Goal: Task Accomplishment & Management: Manage account settings

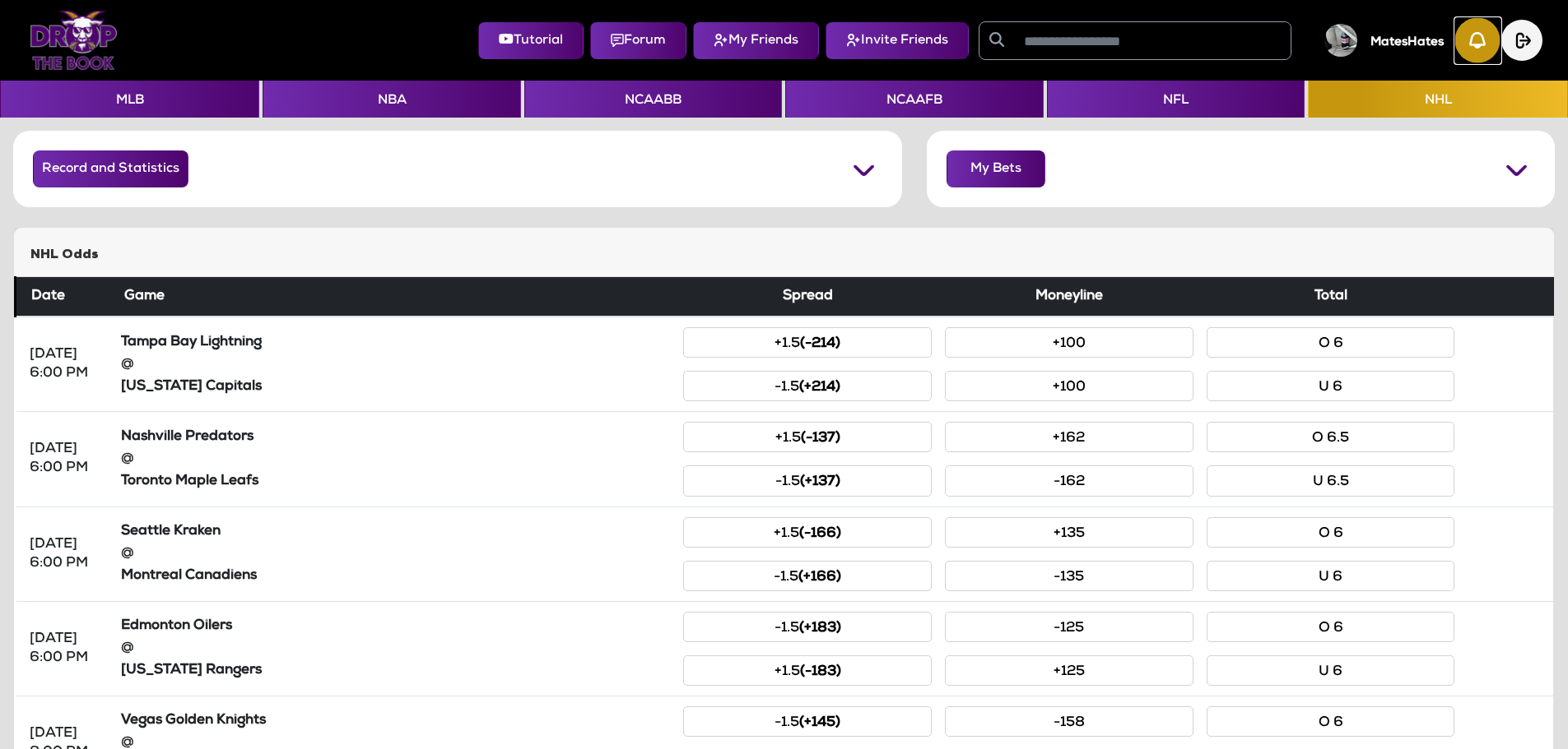
click at [1481, 51] on img "button" at bounding box center [1477, 41] width 45 height 45
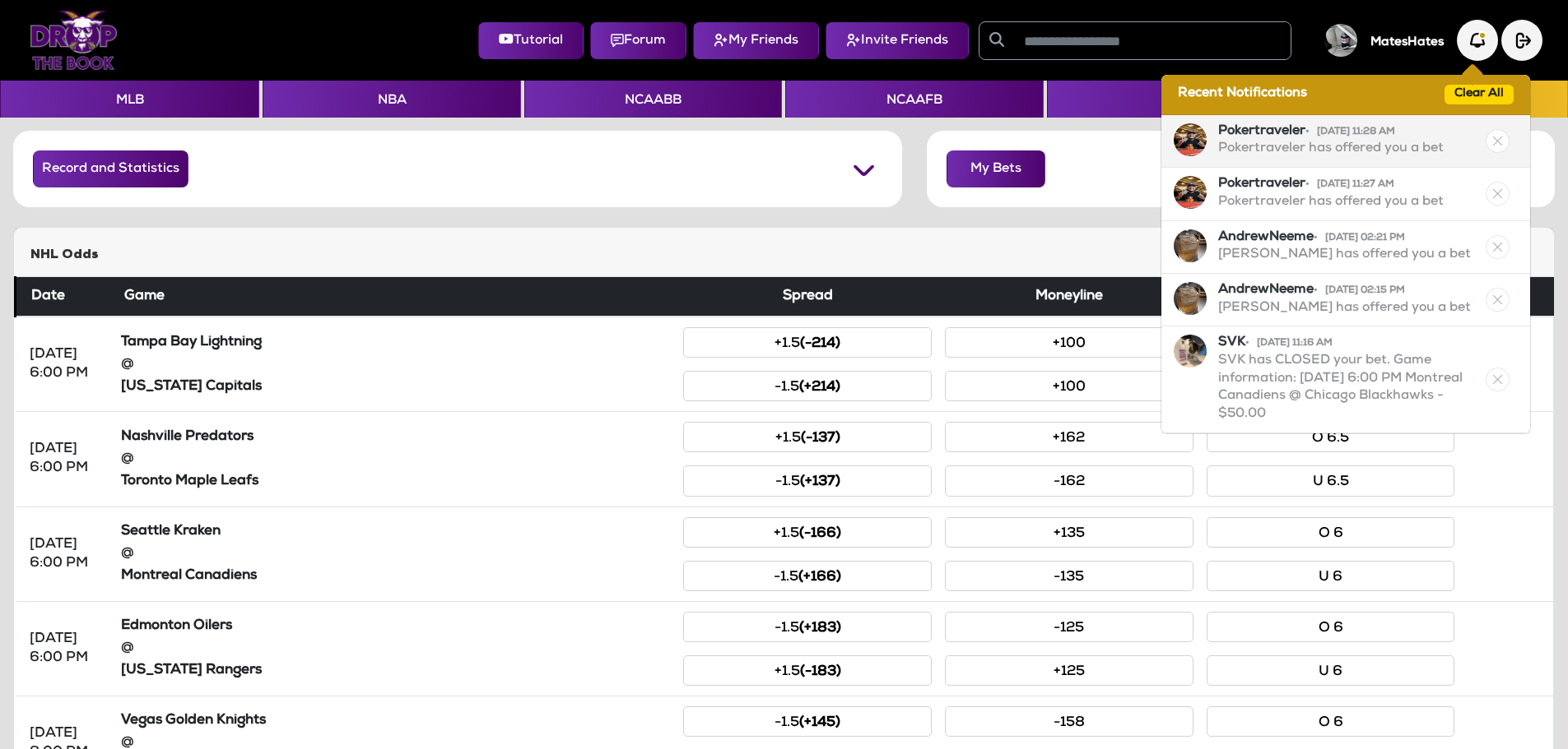
click at [1363, 140] on p "Pokertraveler has offered you a bet" at bounding box center [1330, 149] width 225 height 18
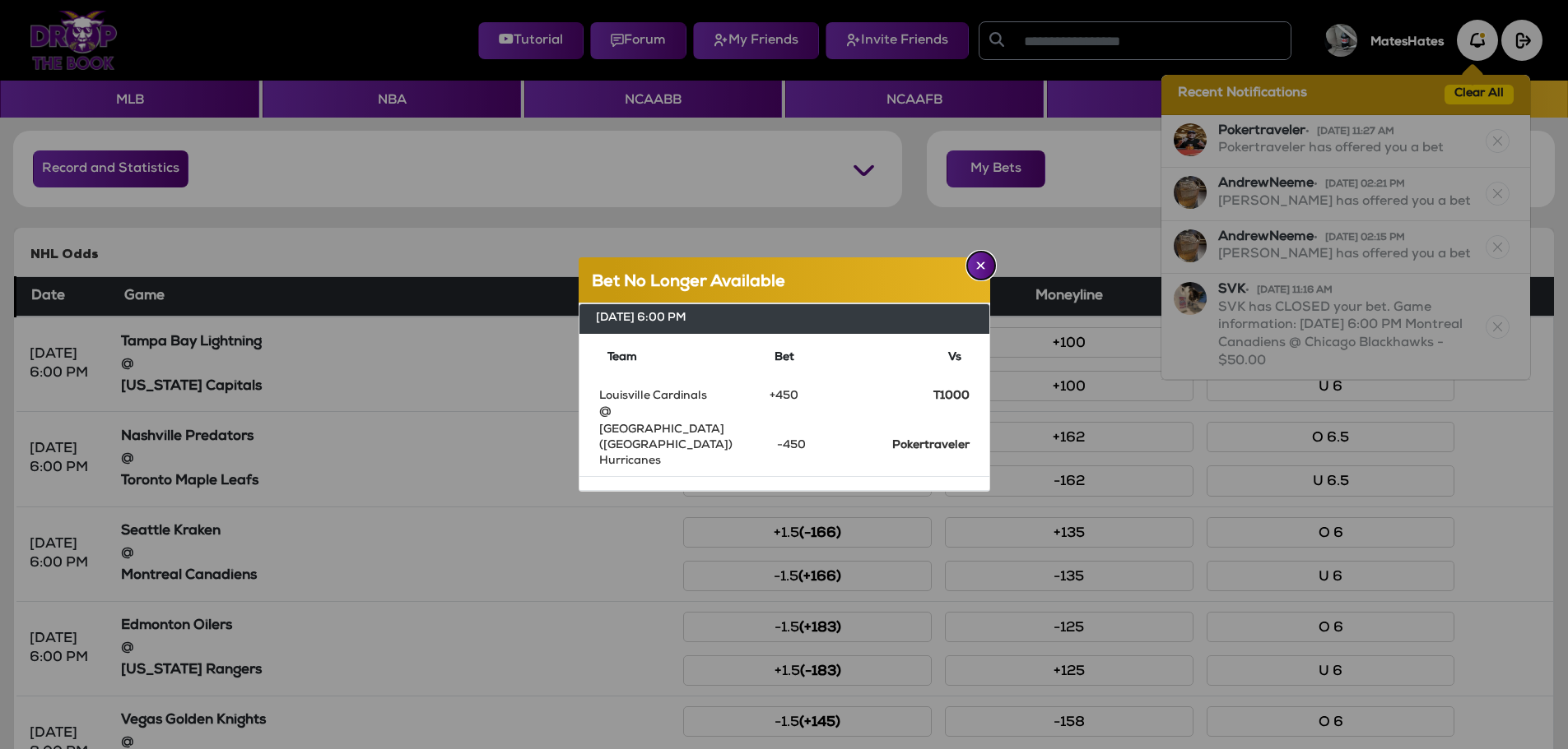
click at [977, 270] on img "Close" at bounding box center [981, 266] width 9 height 8
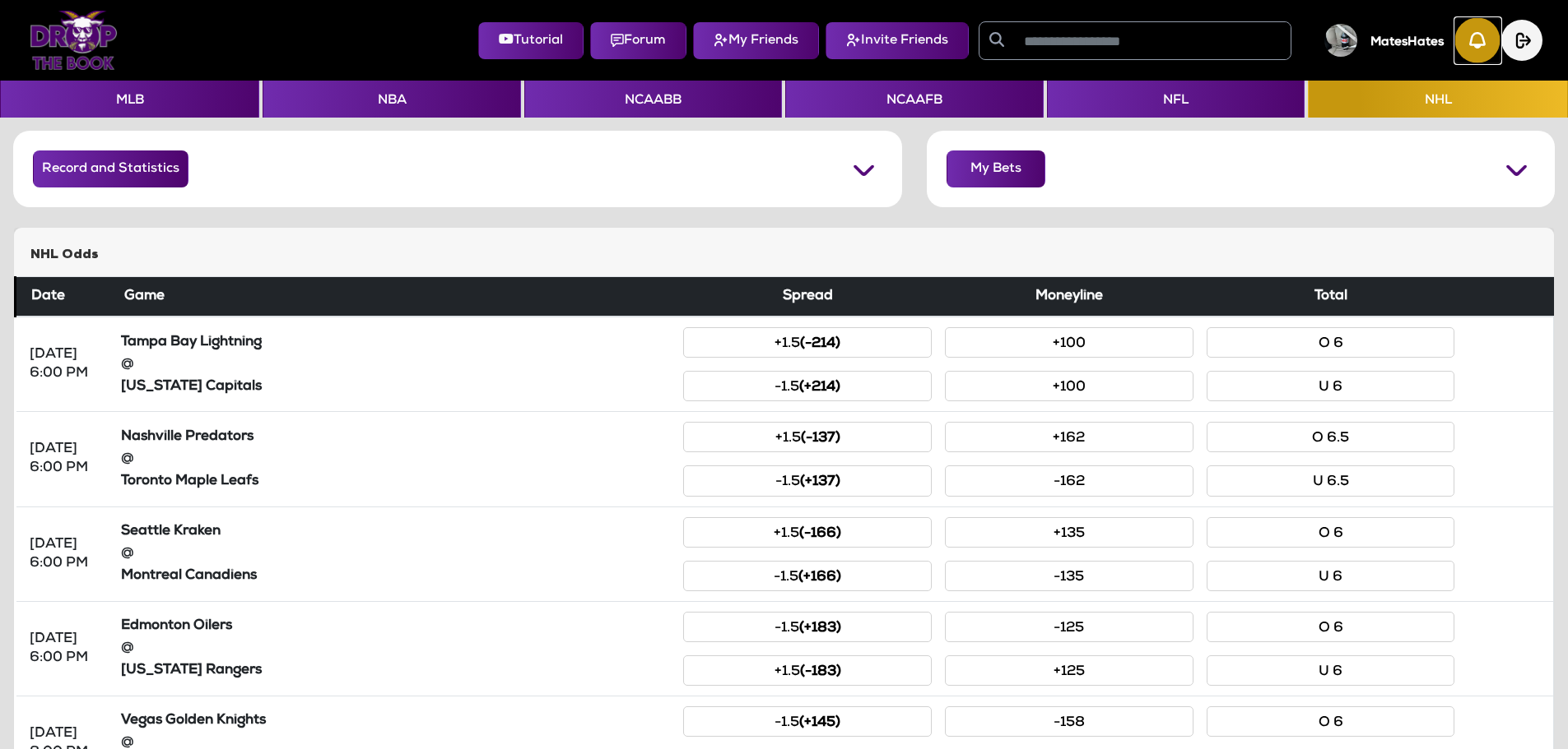
click at [1476, 47] on img "button" at bounding box center [1477, 41] width 45 height 45
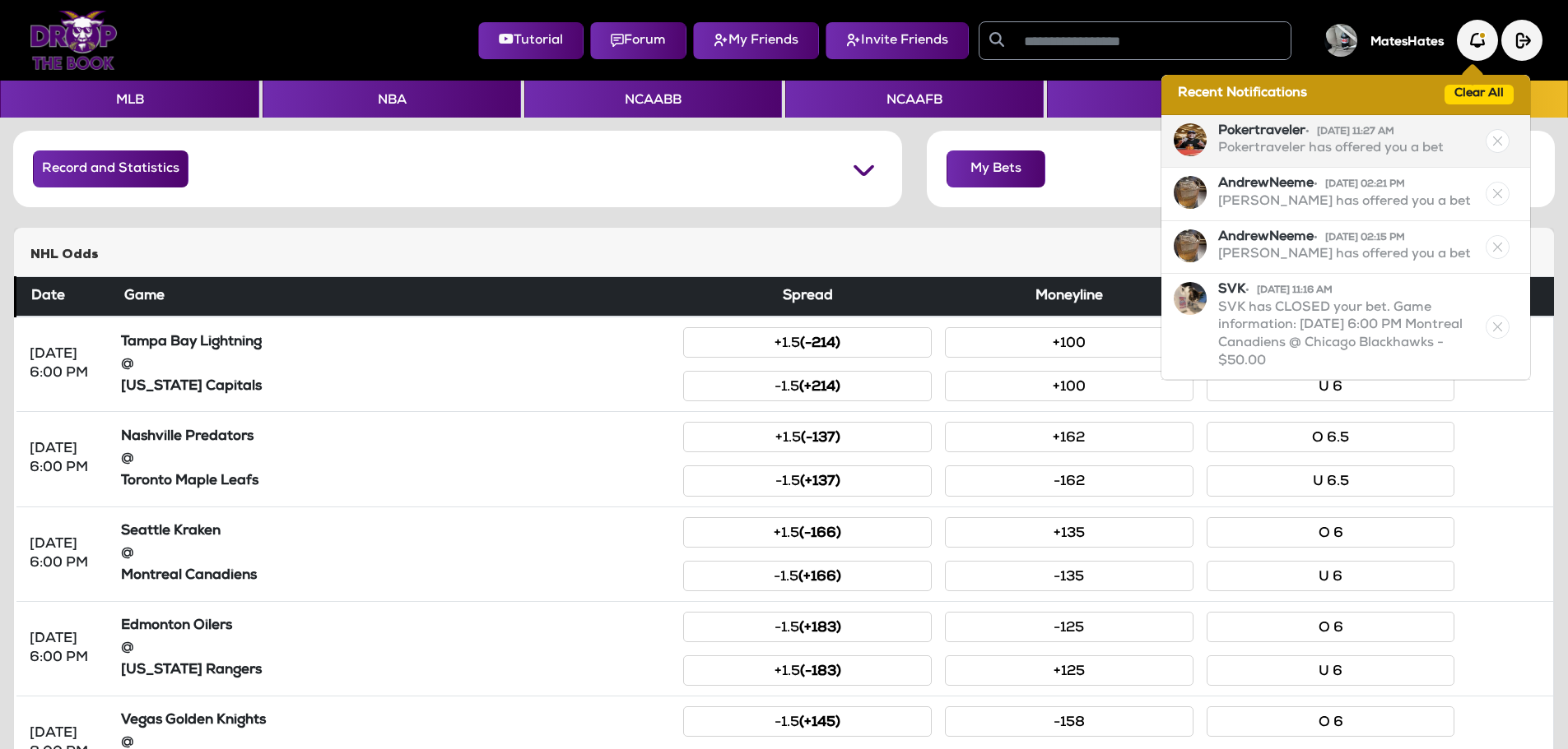
click at [1351, 155] on p "Pokertraveler has offered you a bet" at bounding box center [1330, 149] width 225 height 18
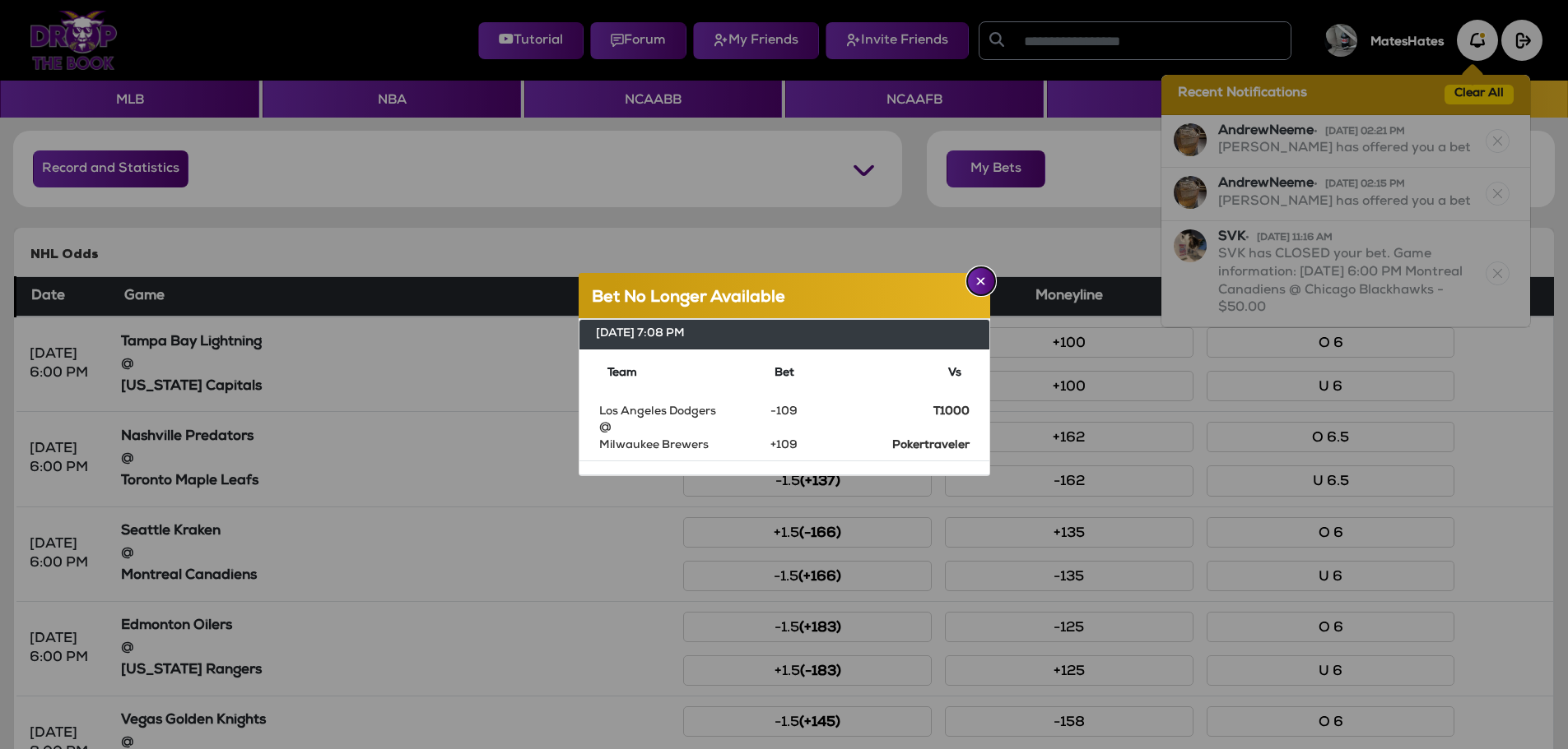
click at [976, 284] on img "Close" at bounding box center [981, 281] width 9 height 8
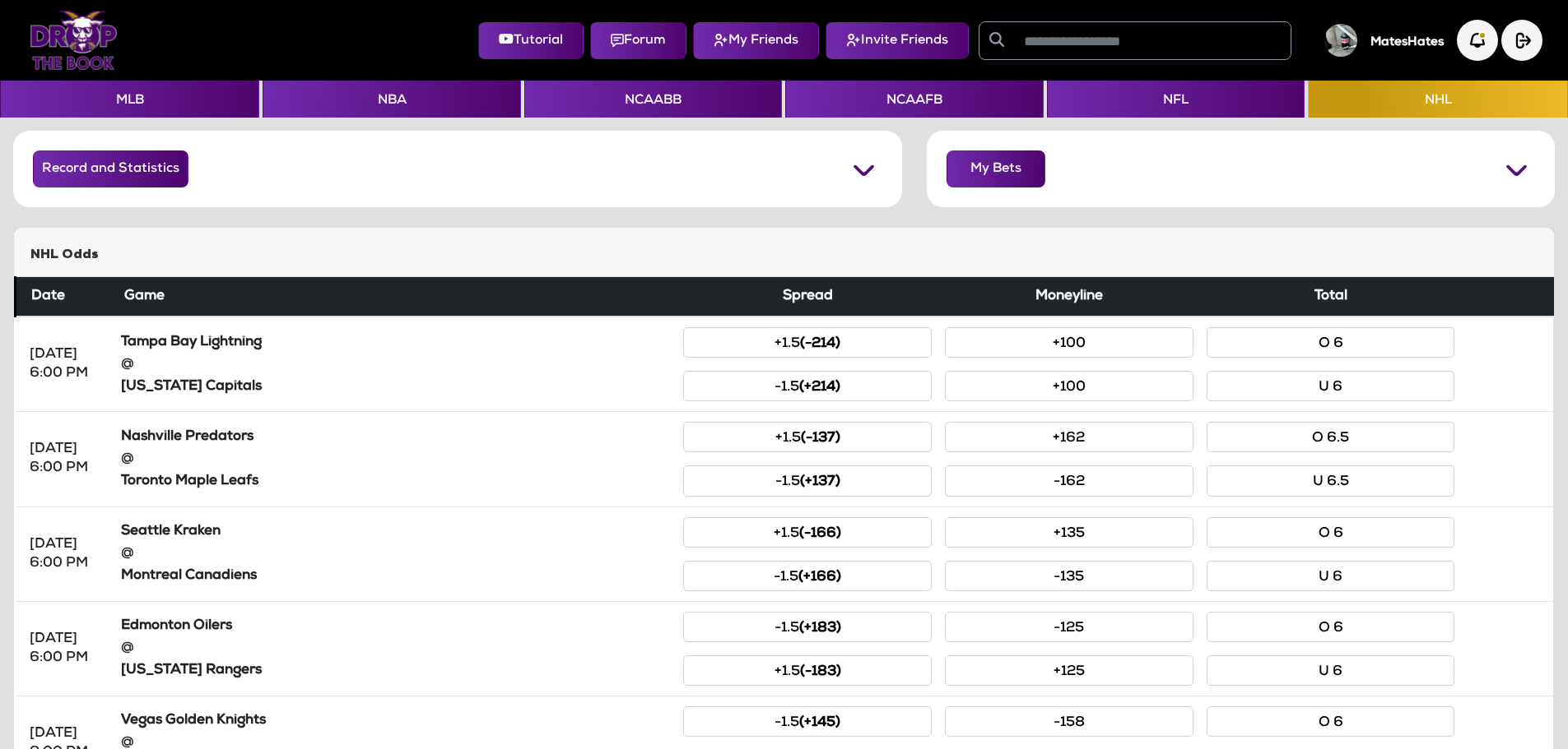
click at [1349, 44] on img at bounding box center [1340, 40] width 33 height 33
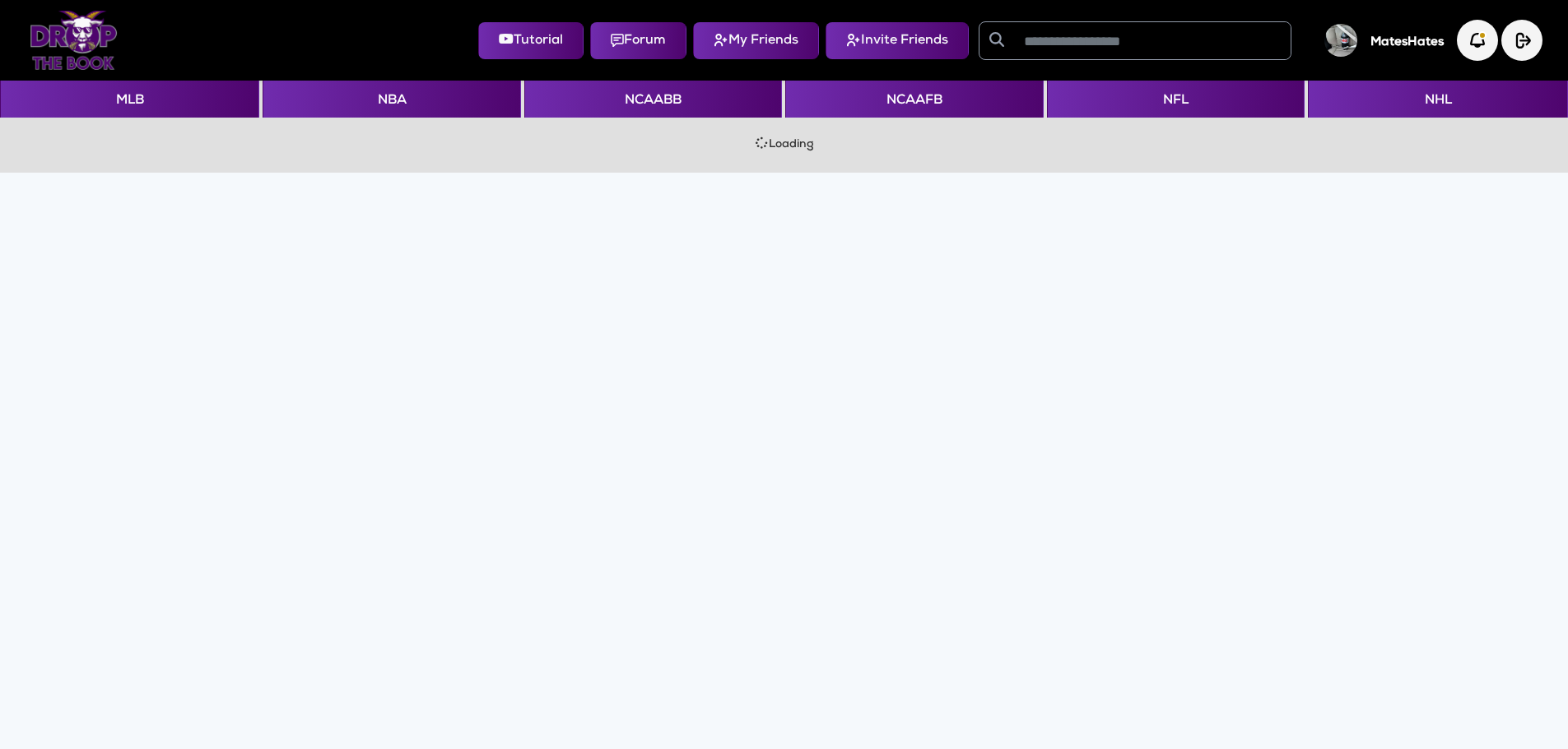
click at [1333, 39] on img at bounding box center [1340, 40] width 33 height 33
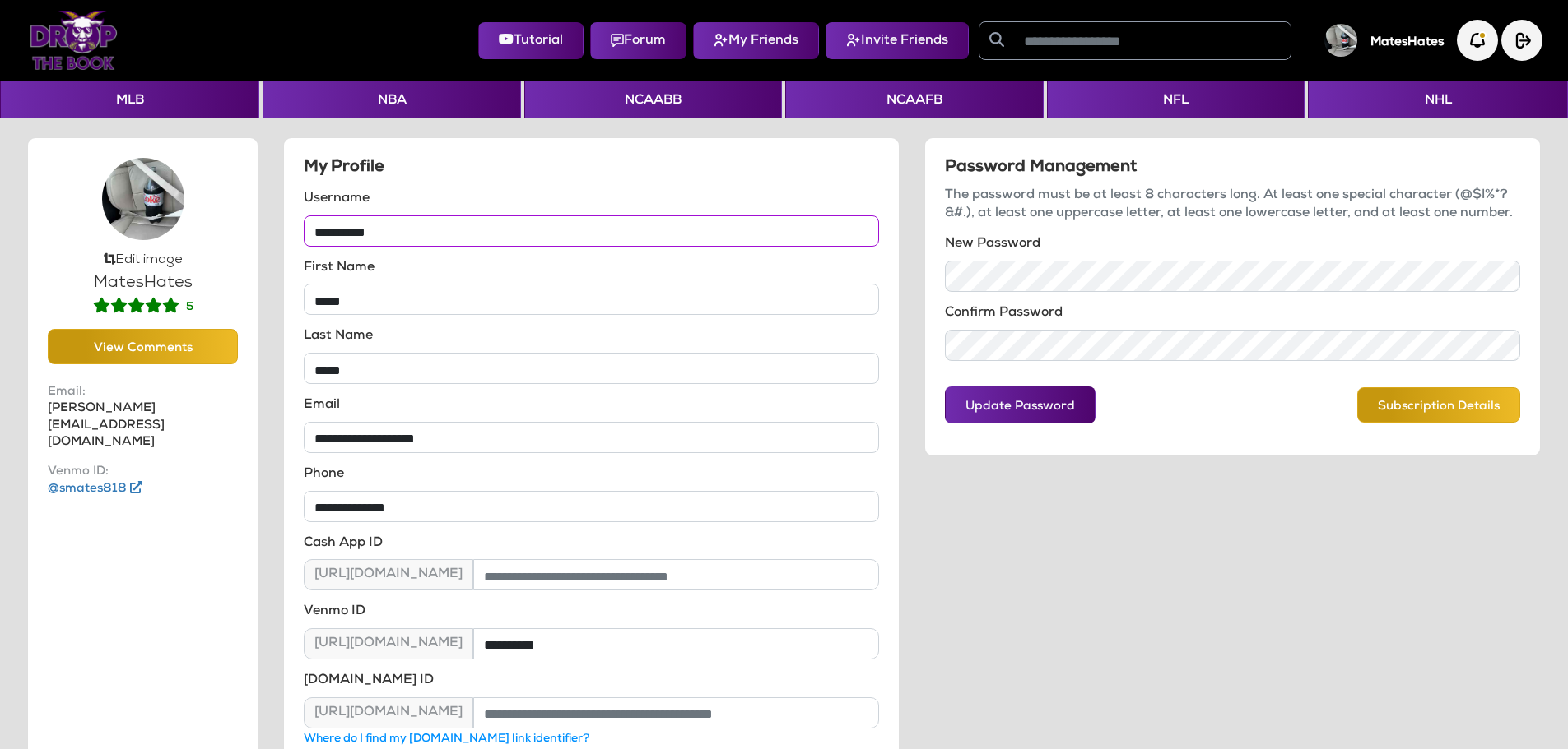
type input "**********"
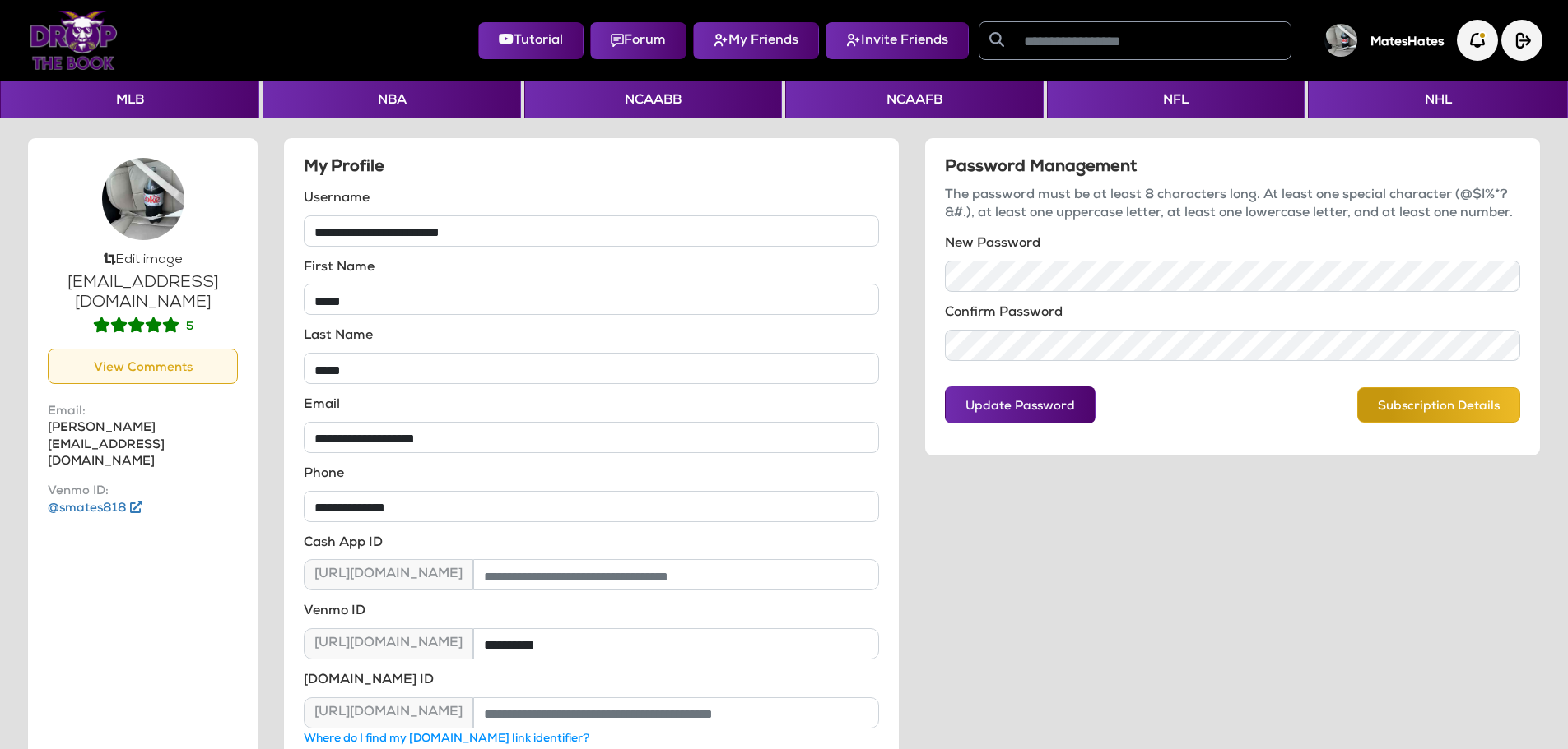
click at [122, 367] on button "View Comments" at bounding box center [142, 365] width 190 height 35
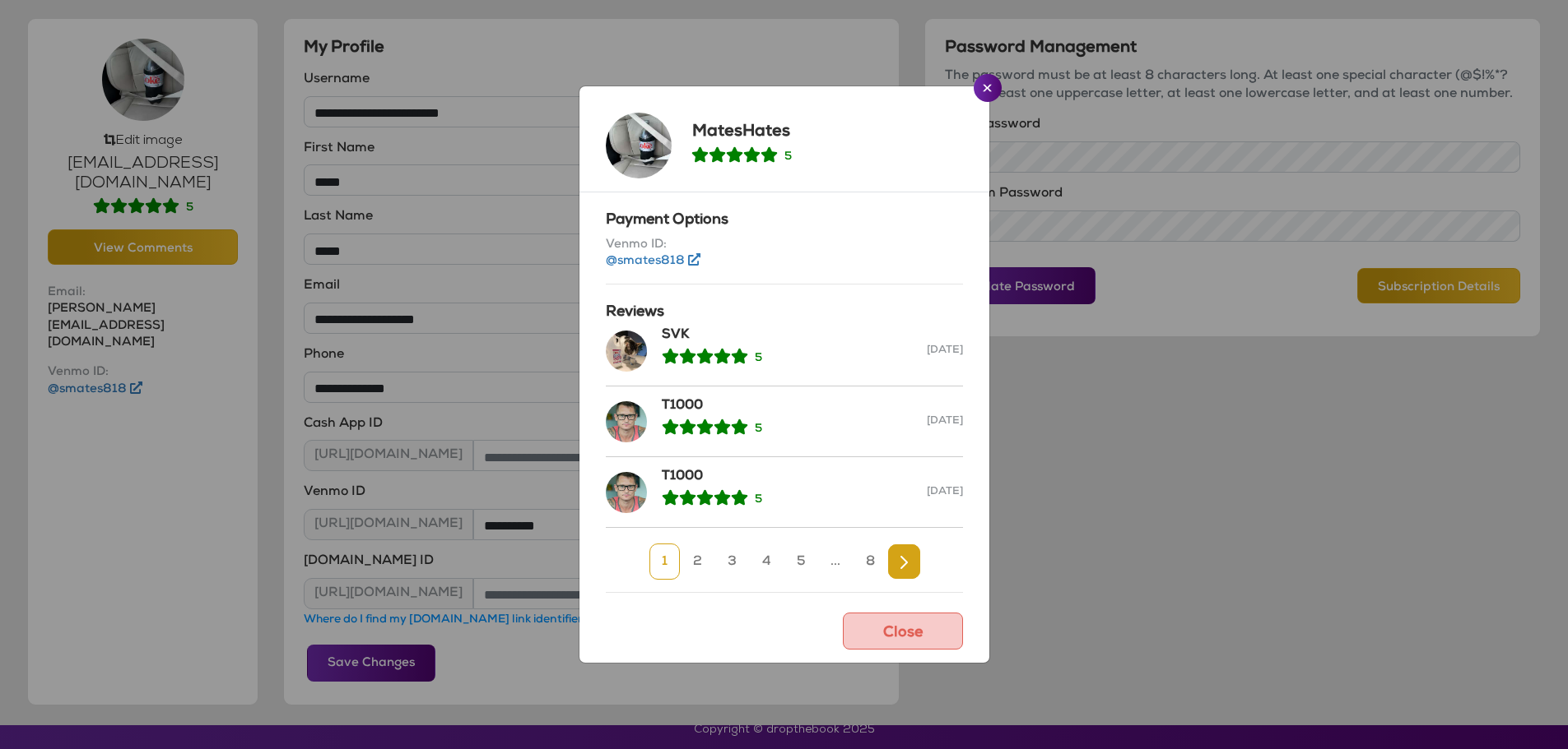
scroll to position [121, 0]
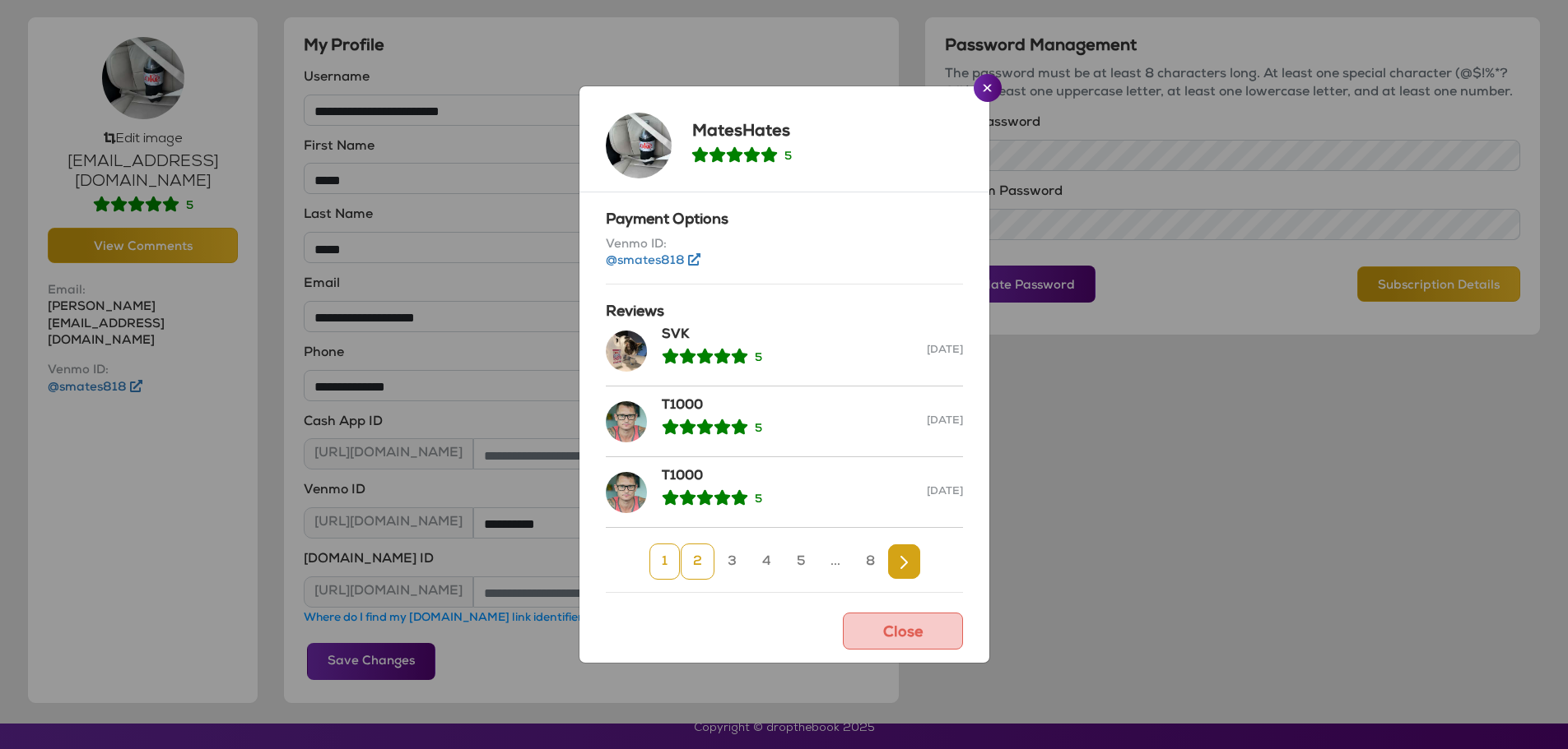
click at [693, 559] on link "2" at bounding box center [697, 562] width 33 height 36
click at [749, 571] on link "3" at bounding box center [748, 562] width 33 height 36
click at [781, 567] on link "4" at bounding box center [783, 562] width 33 height 36
click at [806, 567] on link "5" at bounding box center [817, 562] width 33 height 36
click at [987, 95] on button "Close" at bounding box center [987, 87] width 28 height 28
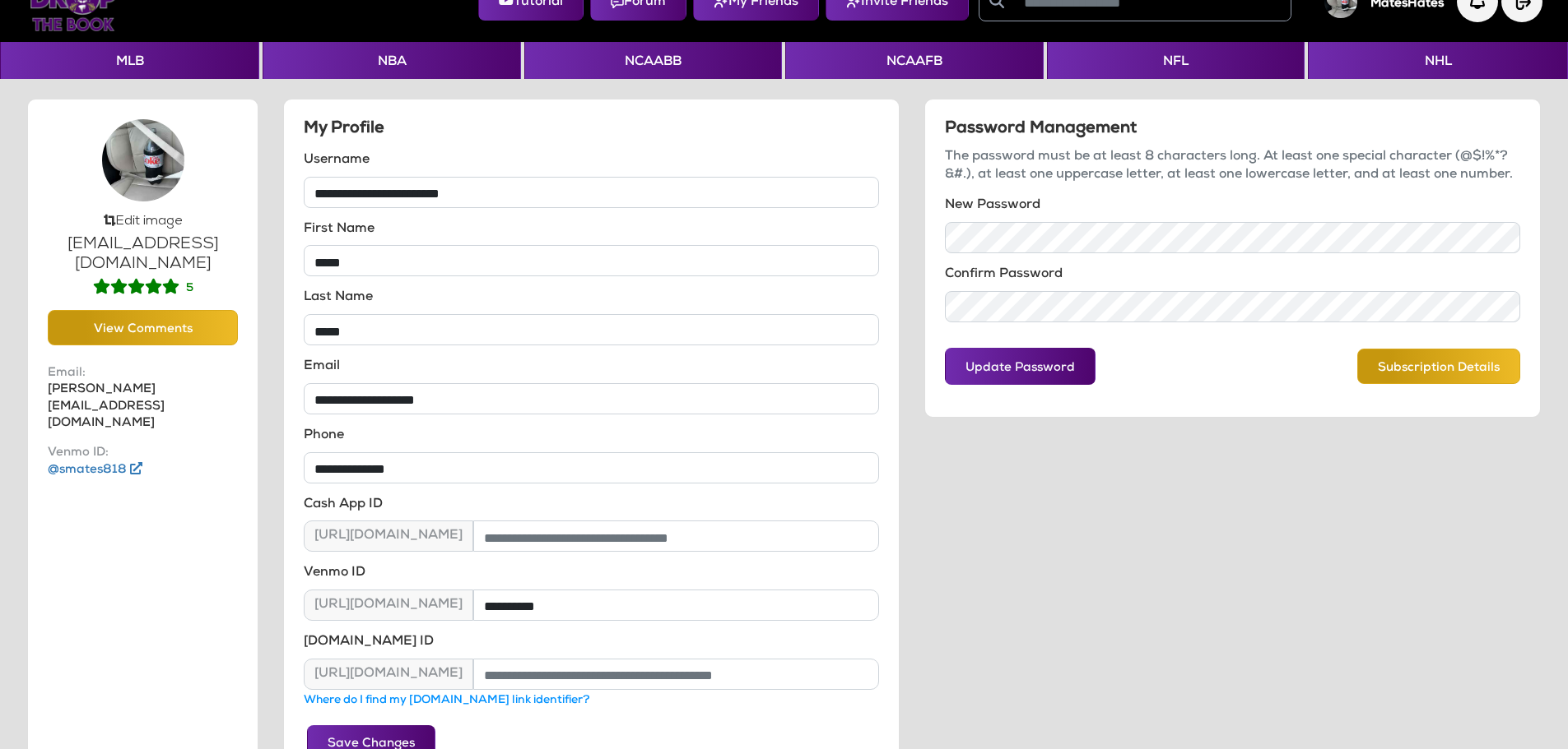
scroll to position [0, 0]
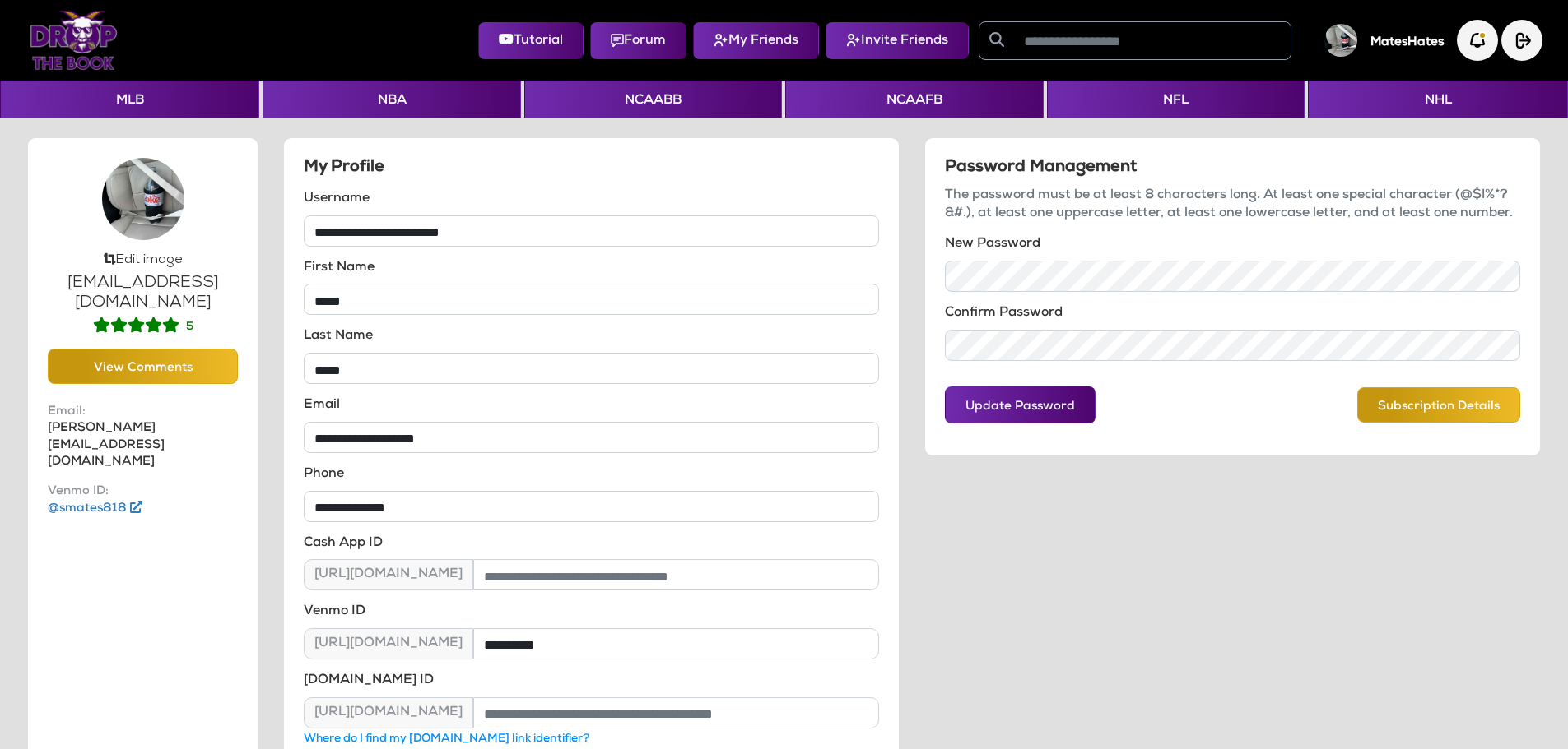
click at [91, 46] on img at bounding box center [74, 41] width 88 height 59
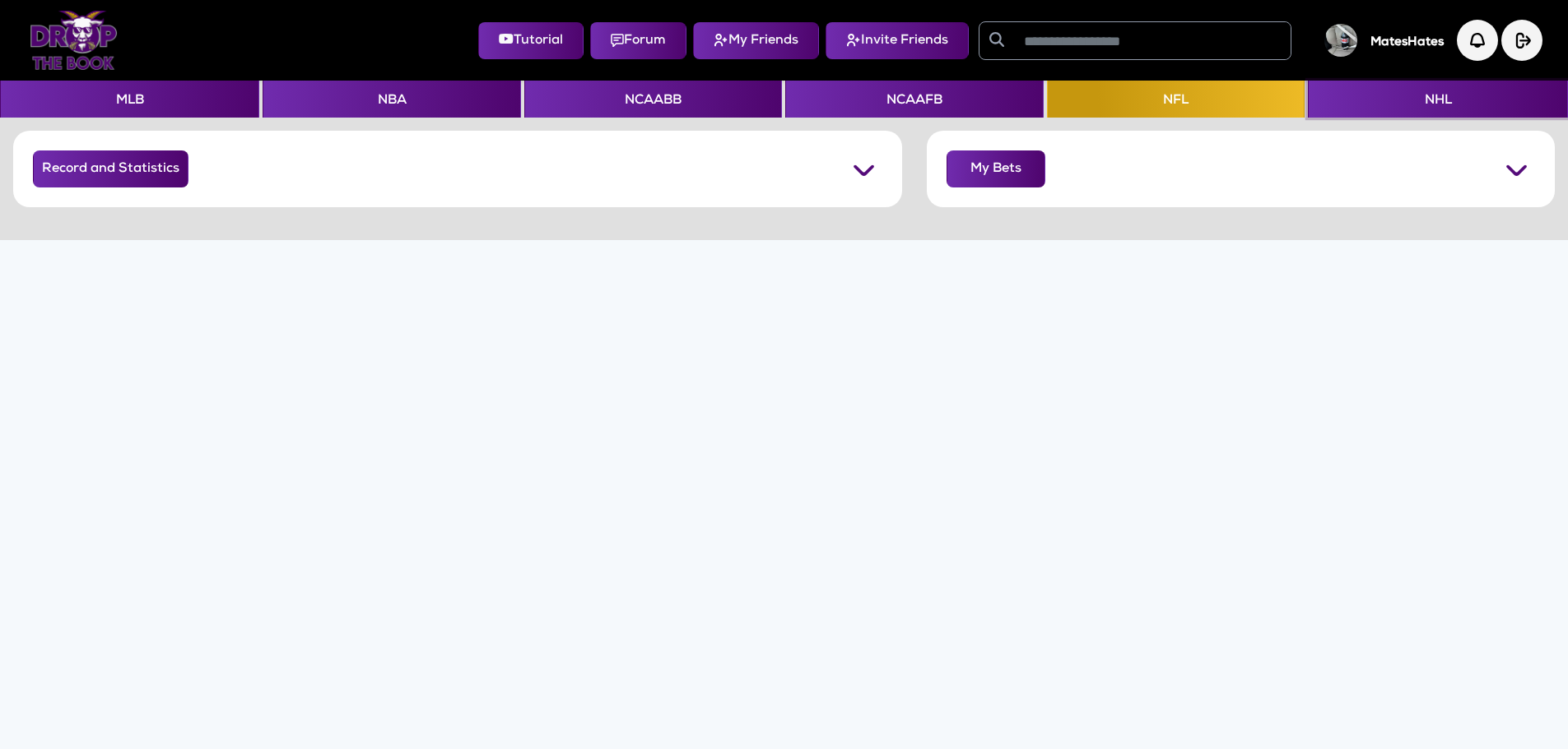
click at [1418, 107] on button "NHL" at bounding box center [1437, 99] width 259 height 37
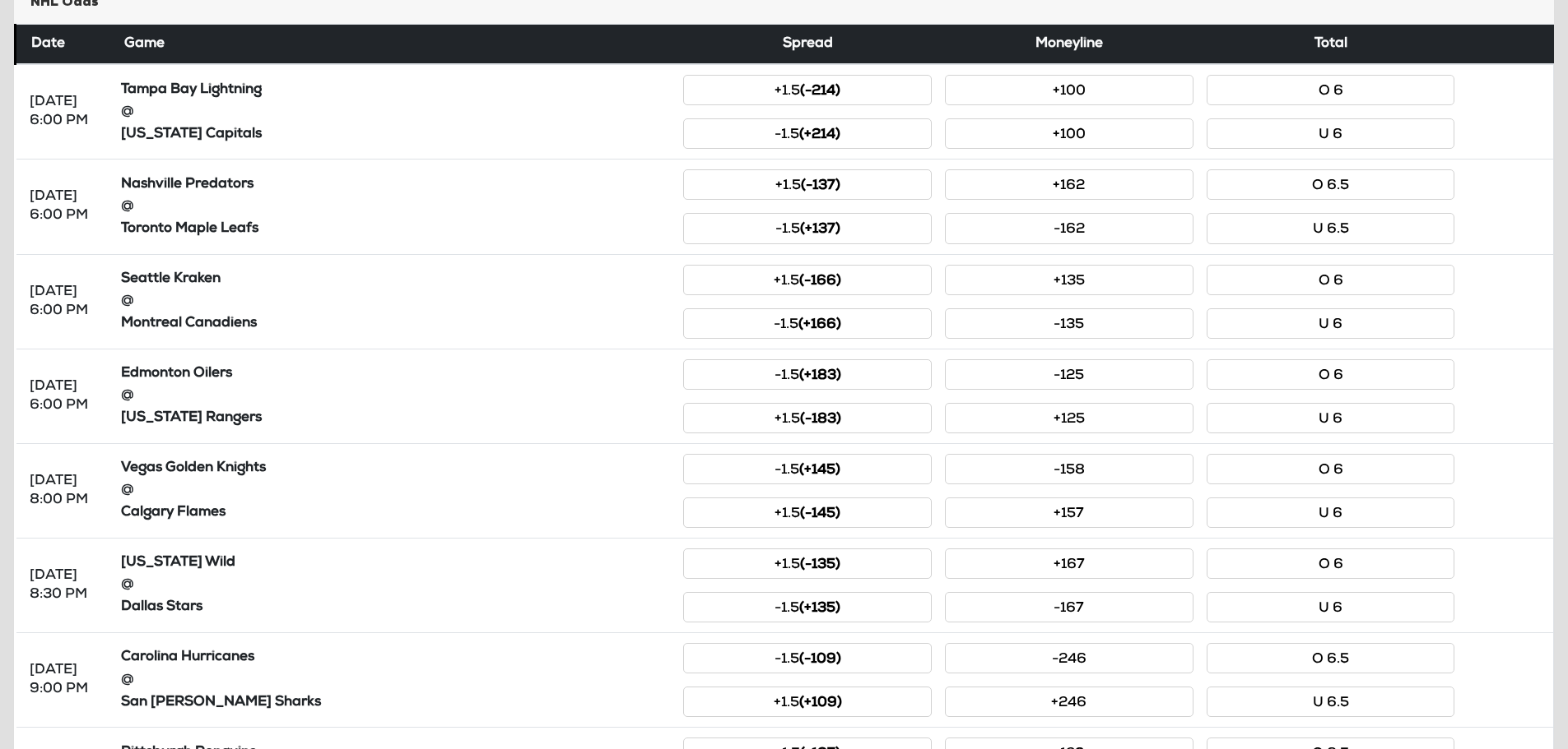
scroll to position [59, 0]
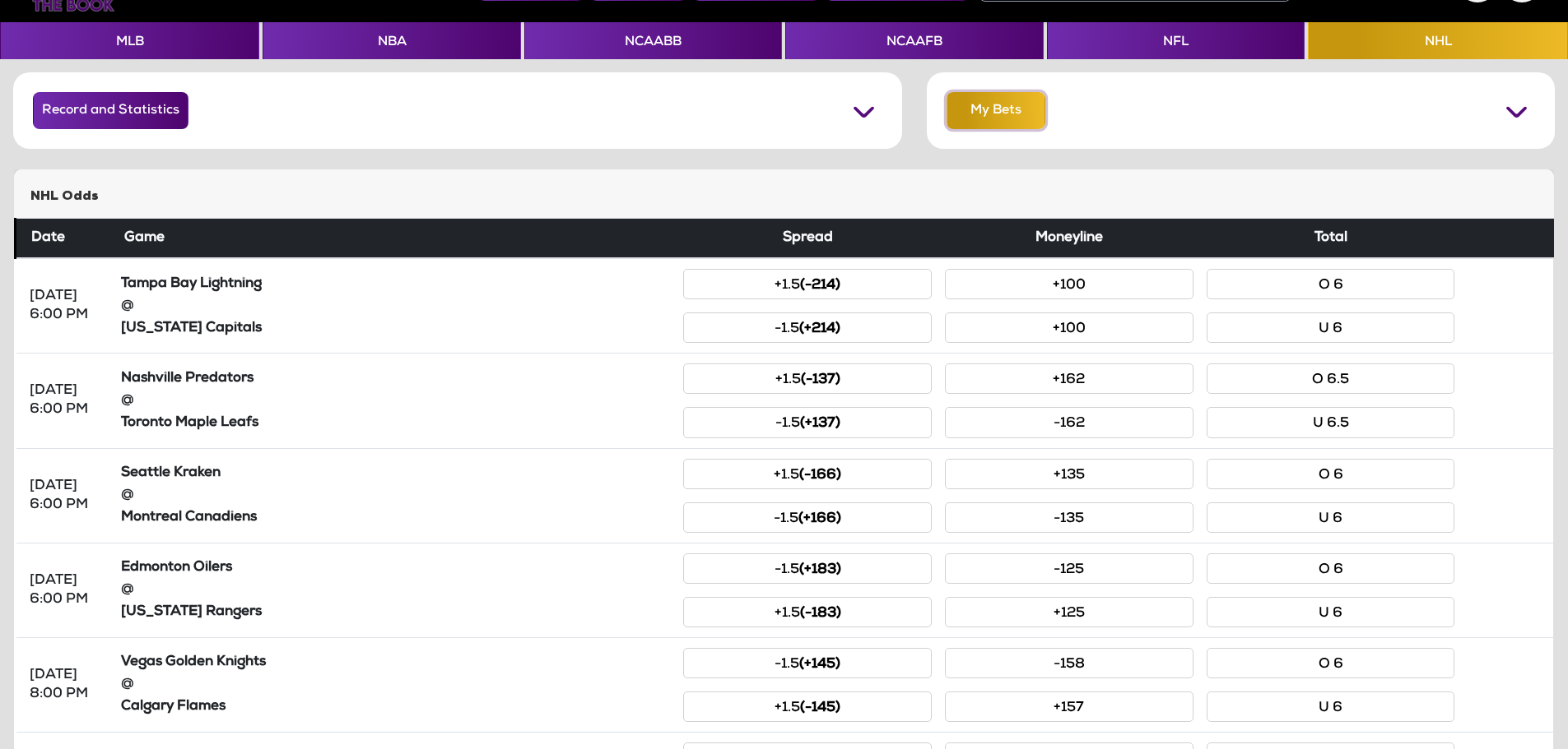
click at [969, 118] on button "My Bets" at bounding box center [996, 110] width 99 height 37
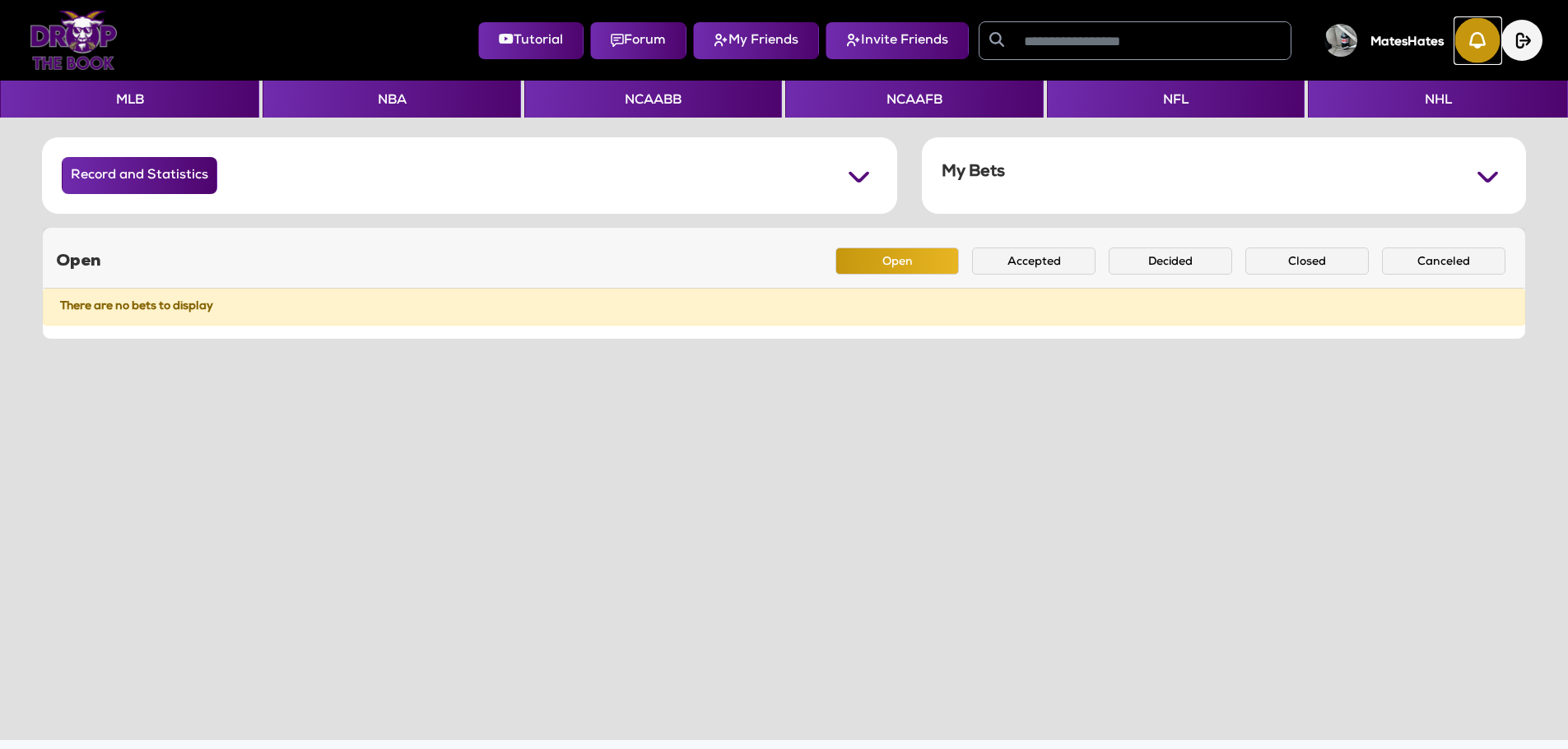
click at [1472, 33] on img "button" at bounding box center [1477, 41] width 45 height 45
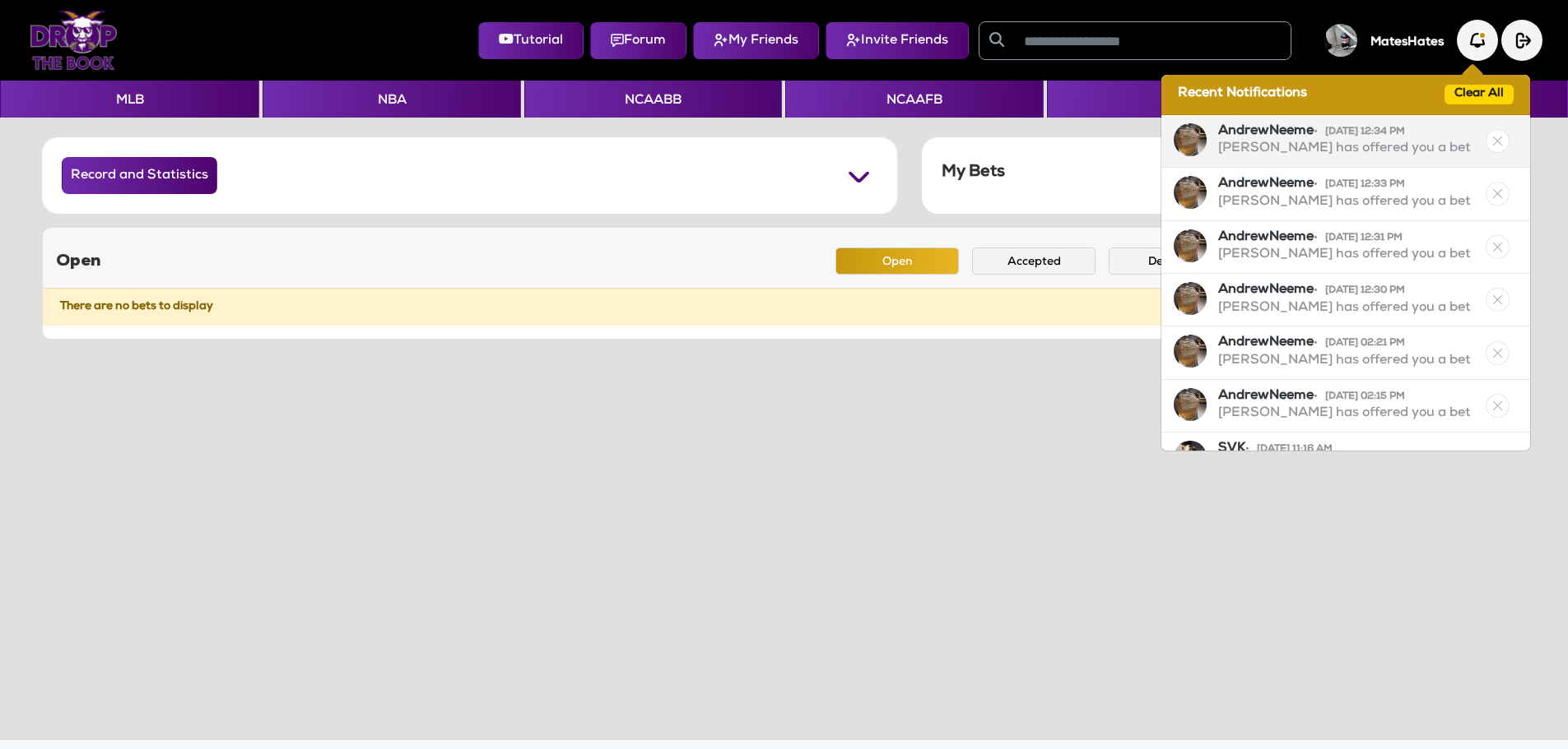
click at [1277, 147] on p "[PERSON_NAME] has offered you a bet" at bounding box center [1344, 149] width 253 height 18
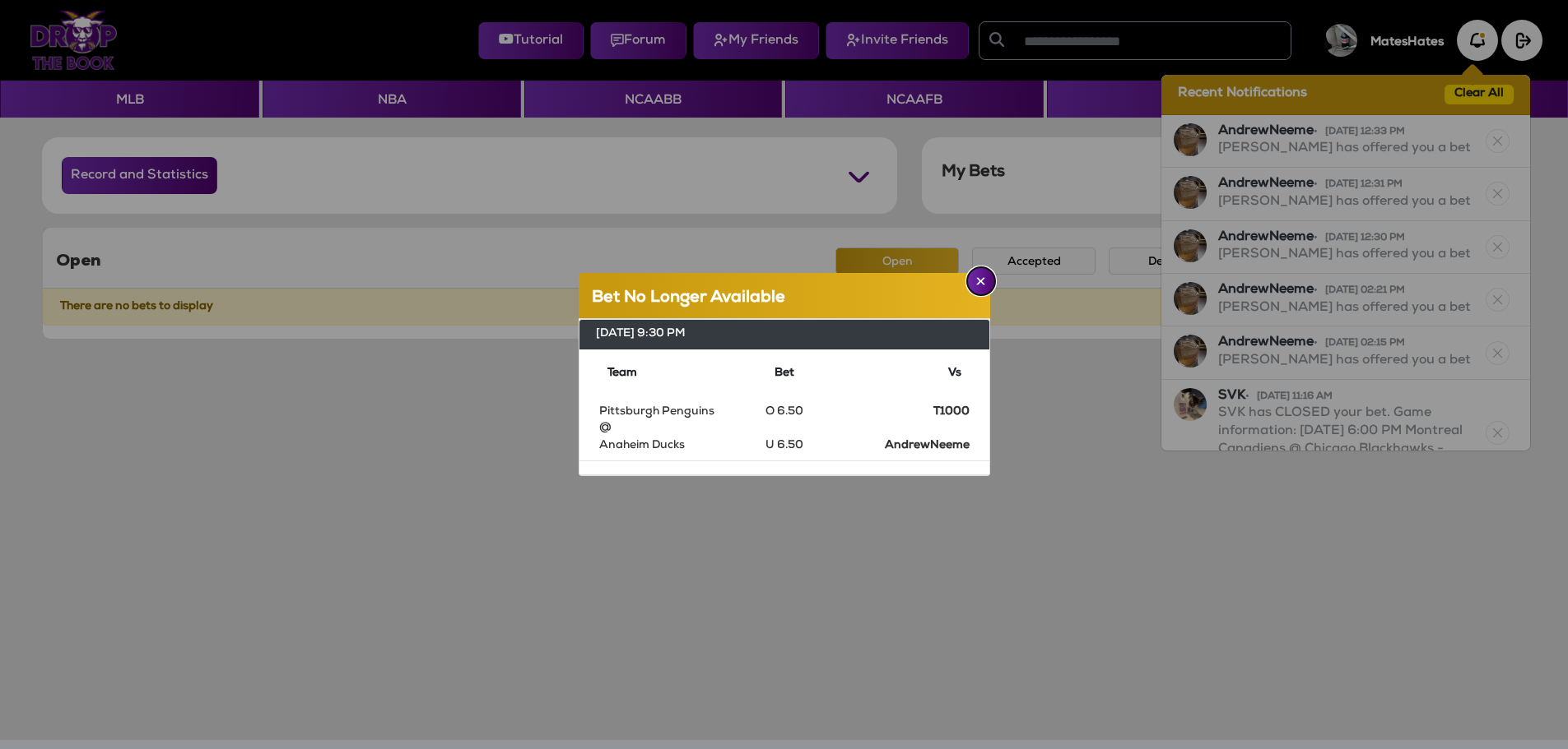
click at [978, 284] on img "Close" at bounding box center [981, 281] width 9 height 8
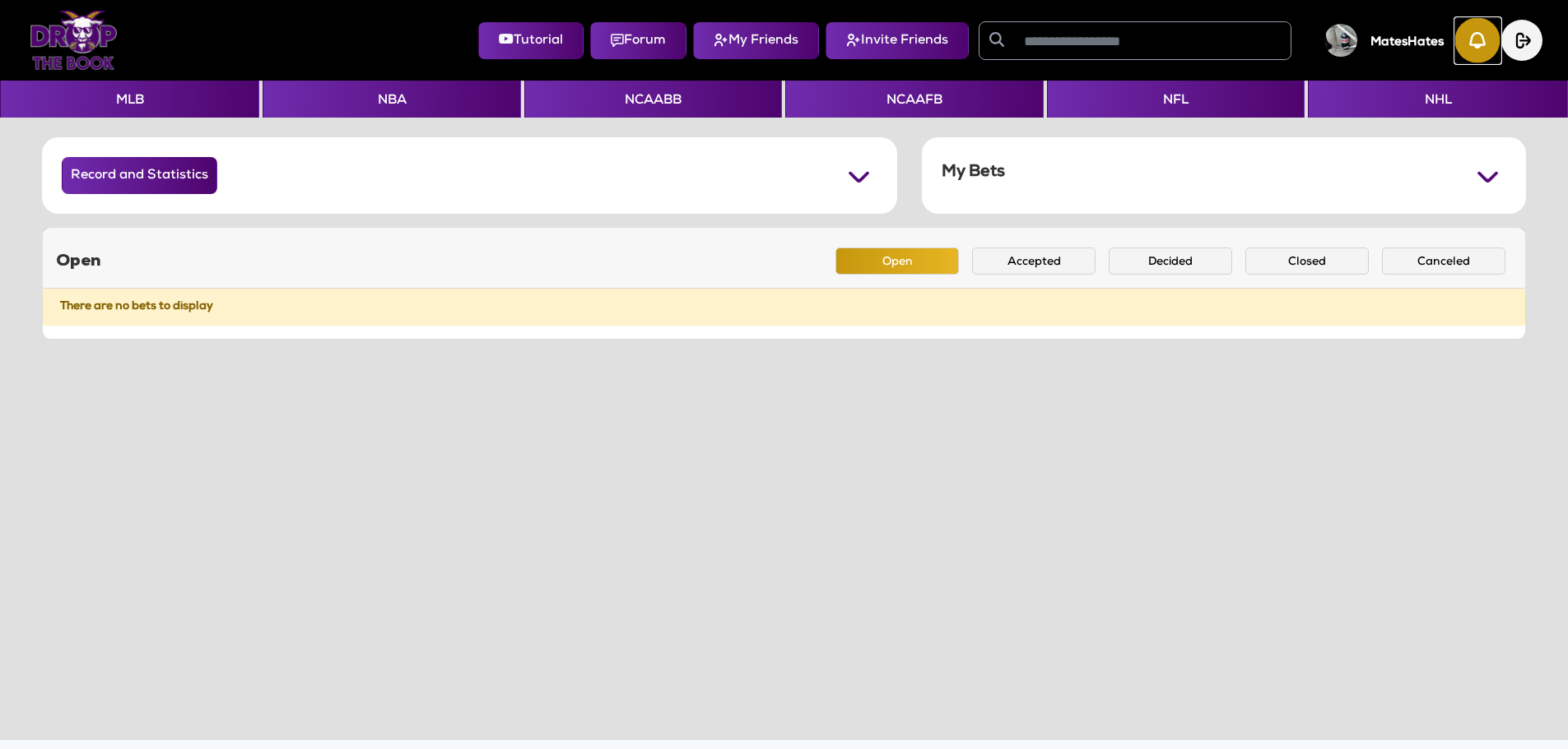
click at [1460, 48] on img "button" at bounding box center [1477, 41] width 45 height 45
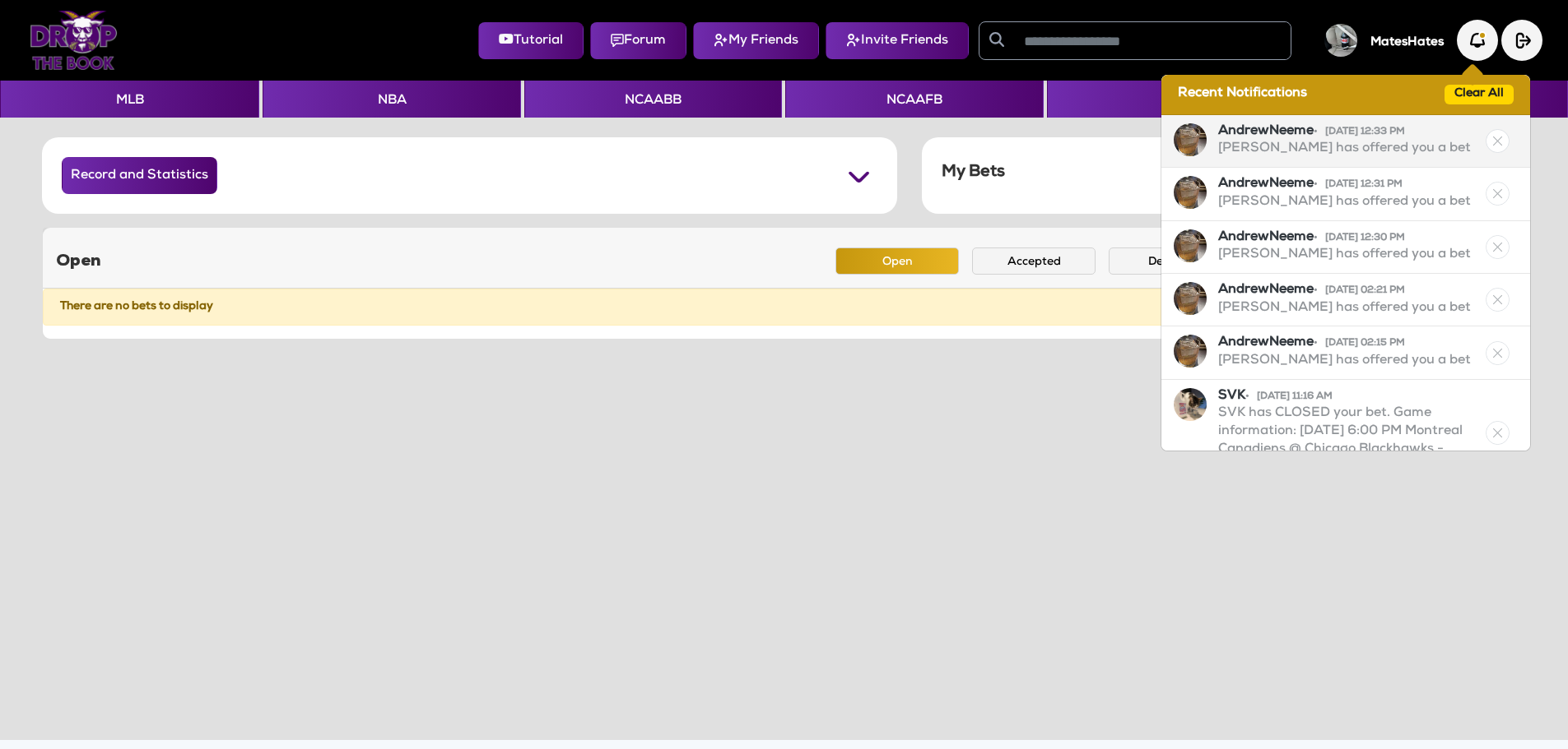
click at [1342, 149] on p "[PERSON_NAME] has offered you a bet" at bounding box center [1344, 149] width 253 height 18
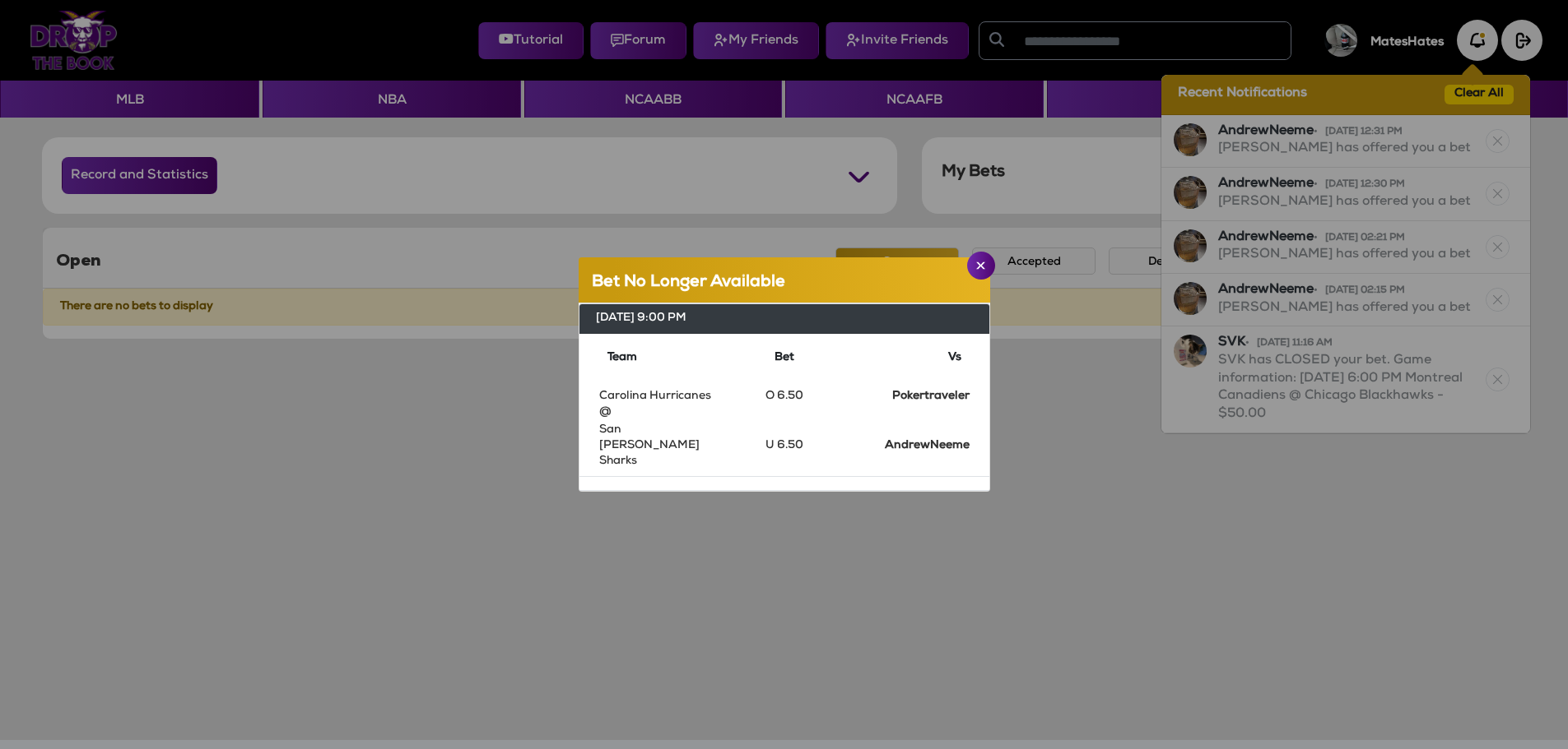
click at [1467, 92] on app-bet-information "Bet No Longer Available [DATE] 9:00 PM Team Bet Vs Carolina Hurricanes O 6.50 P…" at bounding box center [784, 374] width 1541 height 749
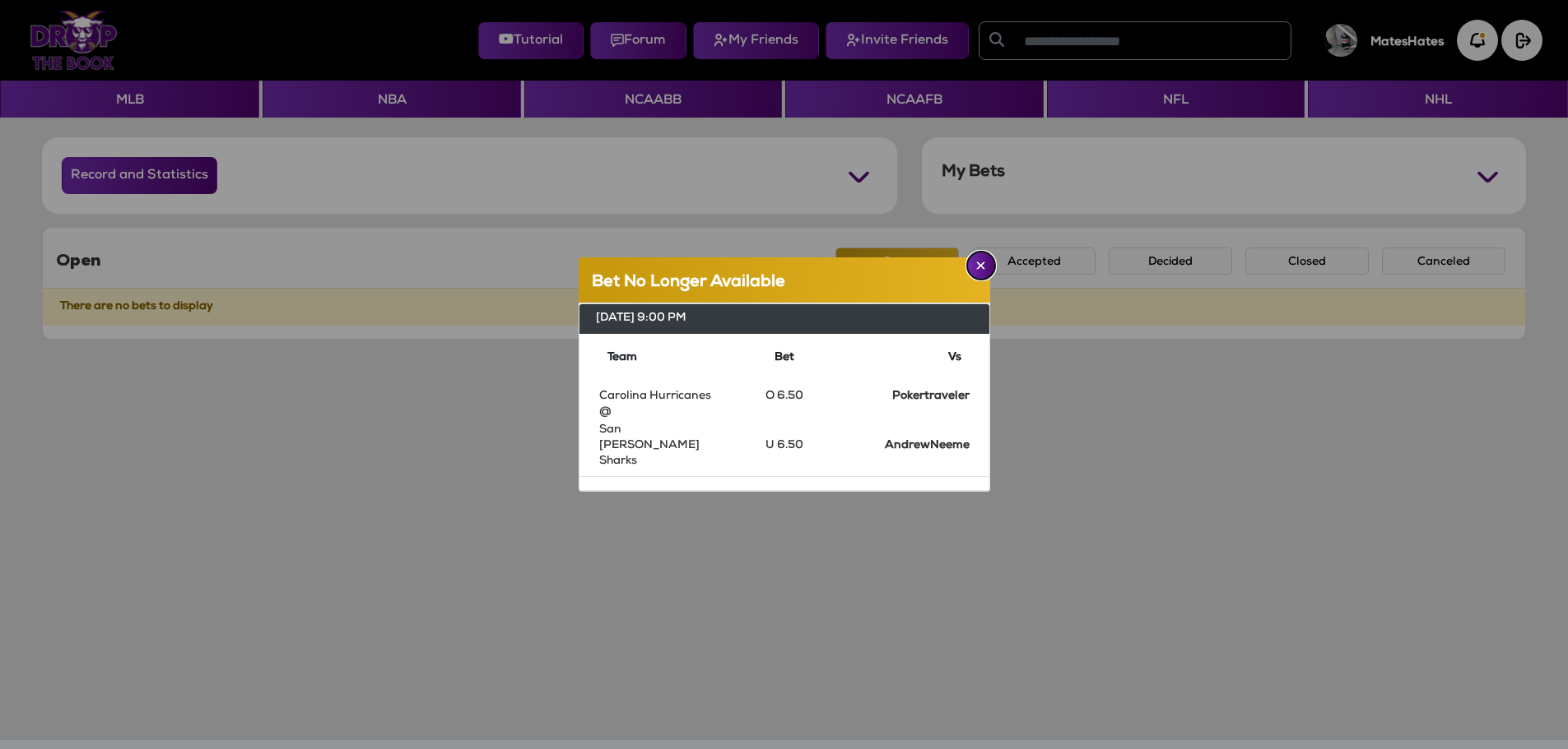
click at [988, 280] on button "Close" at bounding box center [981, 266] width 28 height 28
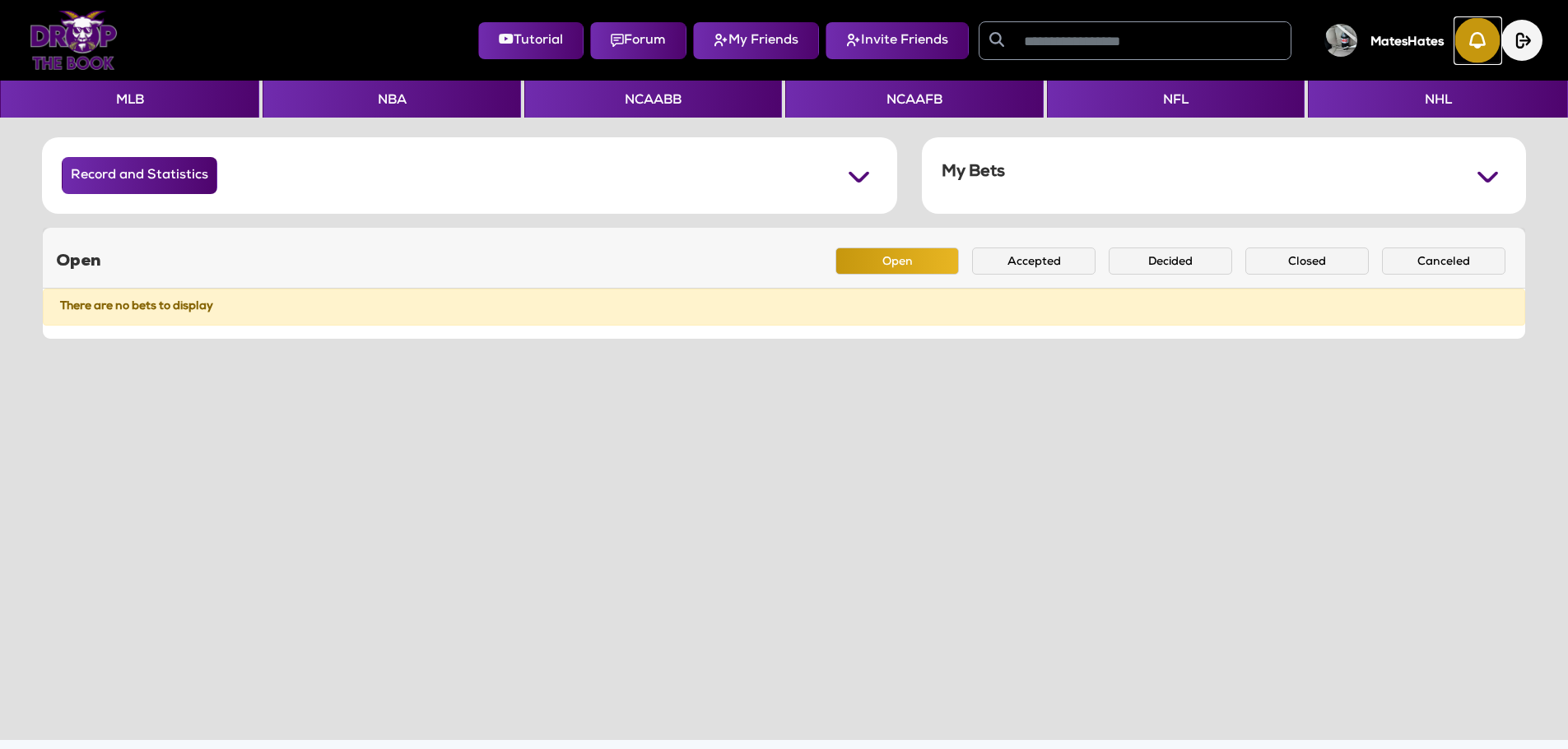
click at [1470, 52] on img "button" at bounding box center [1477, 41] width 45 height 45
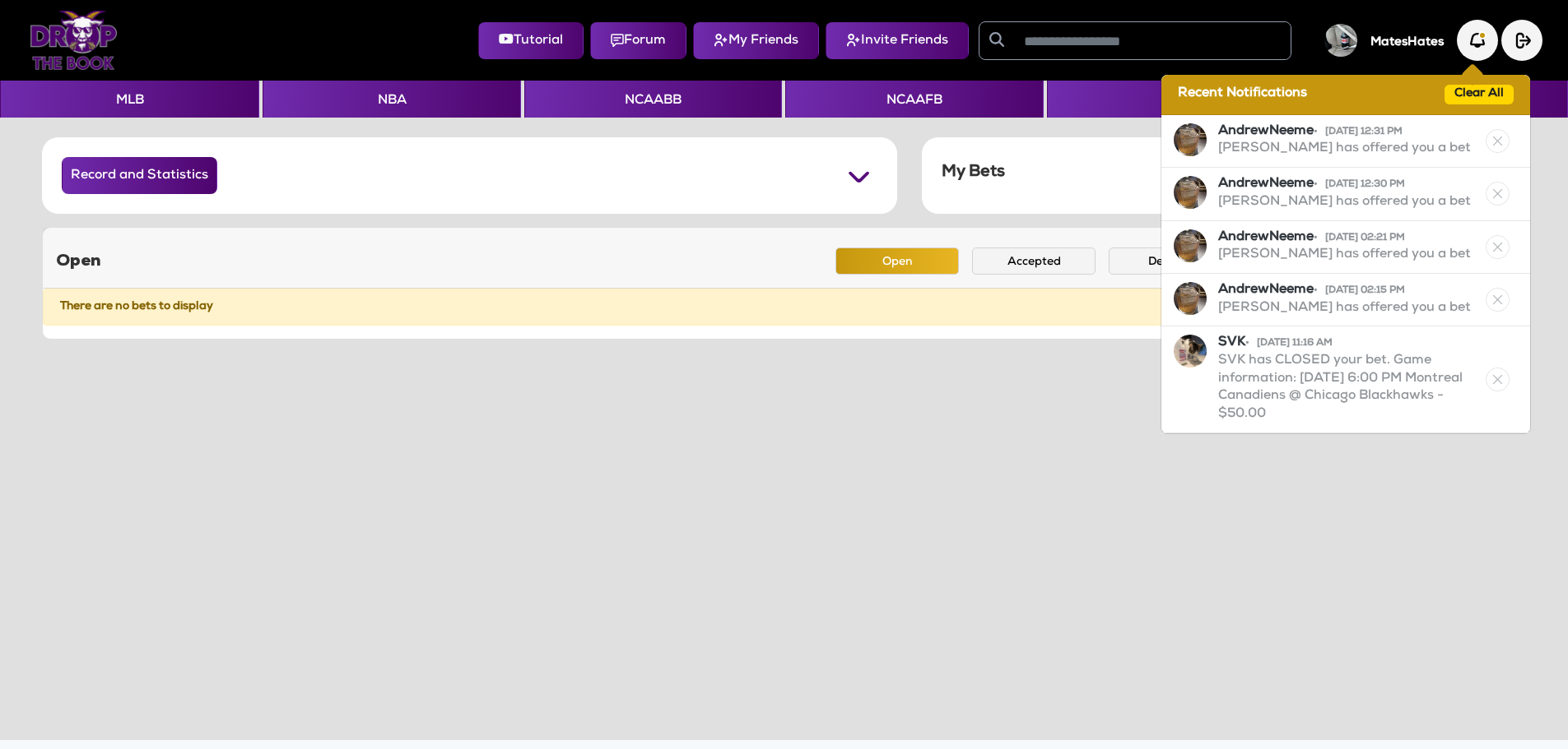
click at [1452, 106] on div "Recent Notifications Clear All" at bounding box center [1345, 95] width 368 height 41
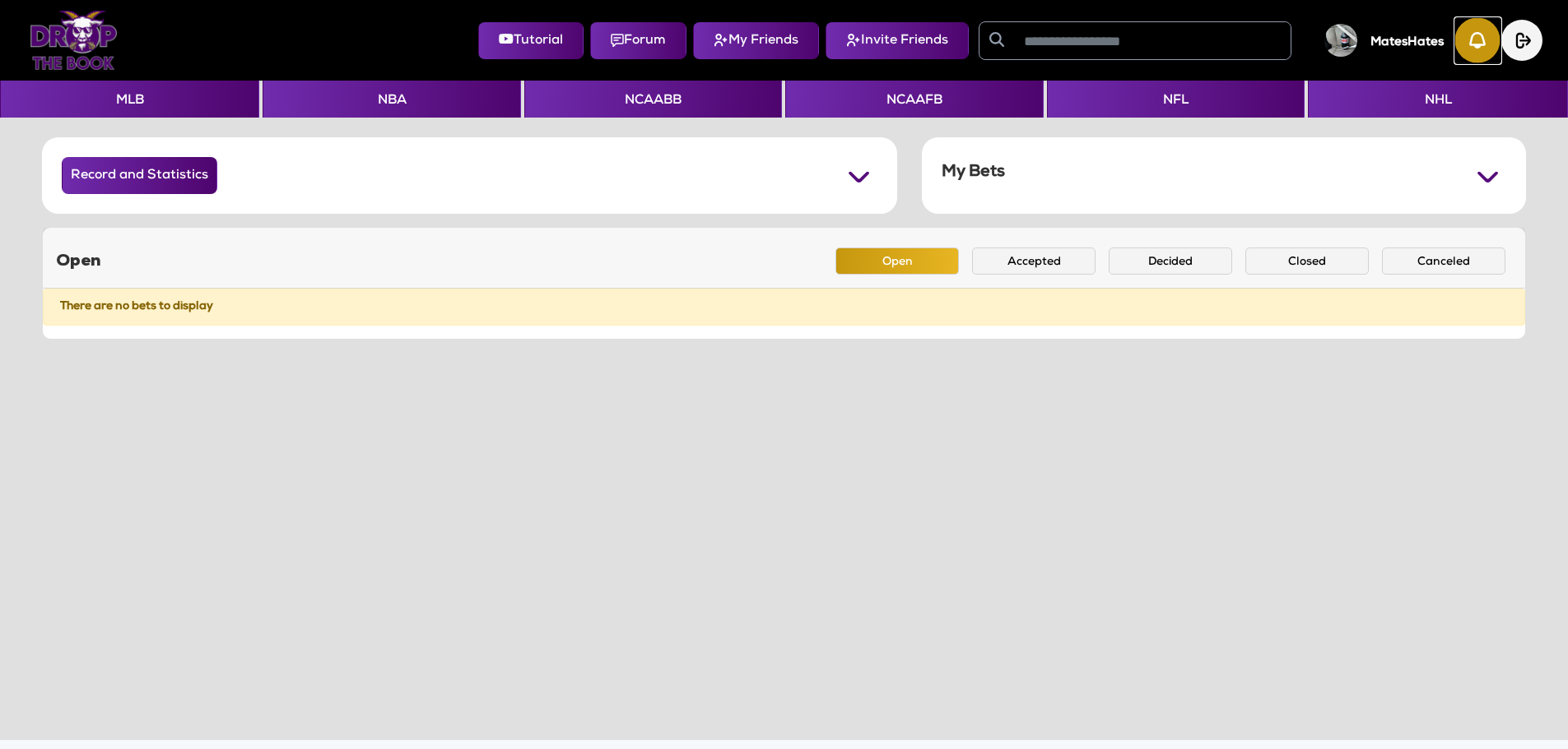
click at [1475, 45] on img "button" at bounding box center [1477, 41] width 45 height 45
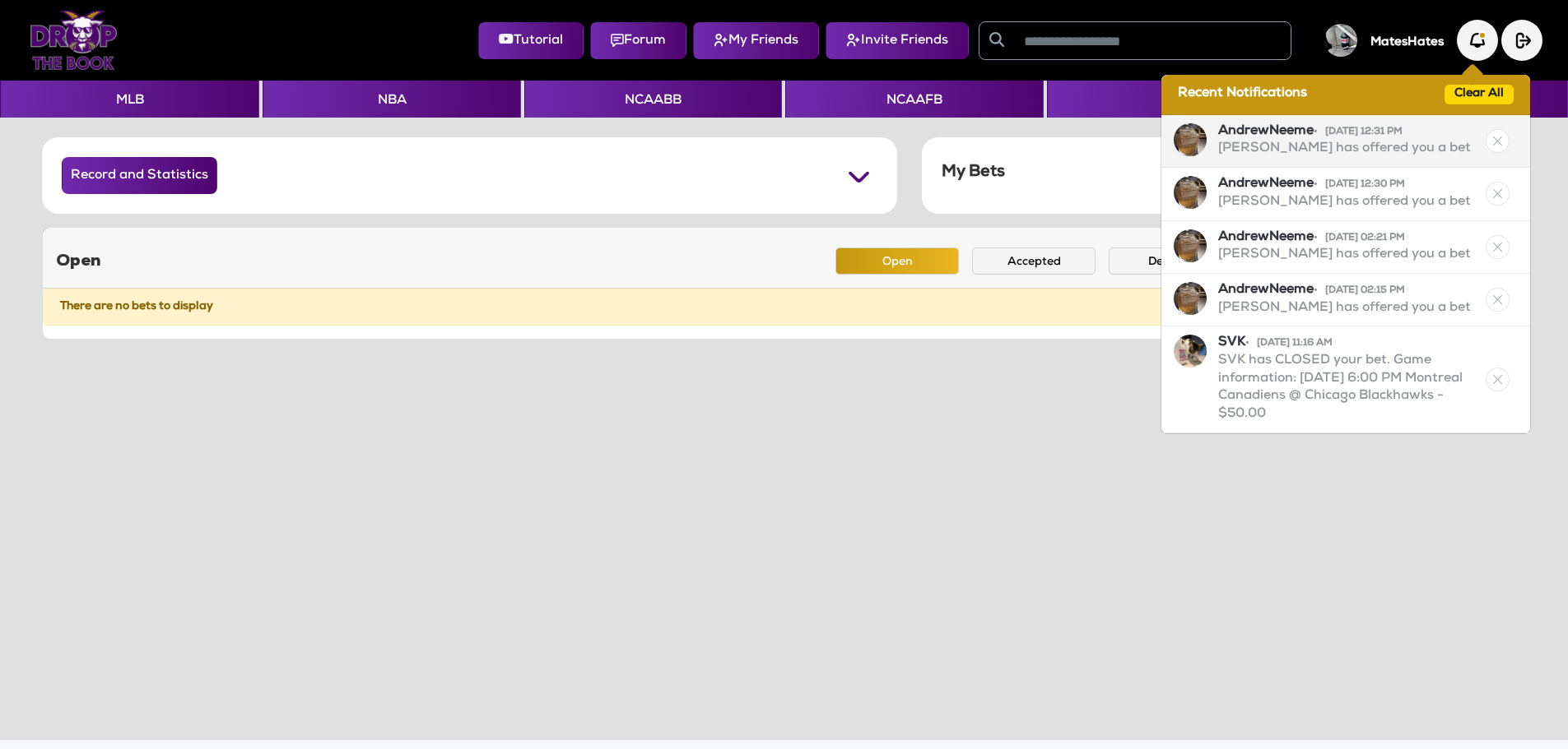
click at [1368, 133] on span "• [DATE] 12:31 PM" at bounding box center [1357, 132] width 89 height 10
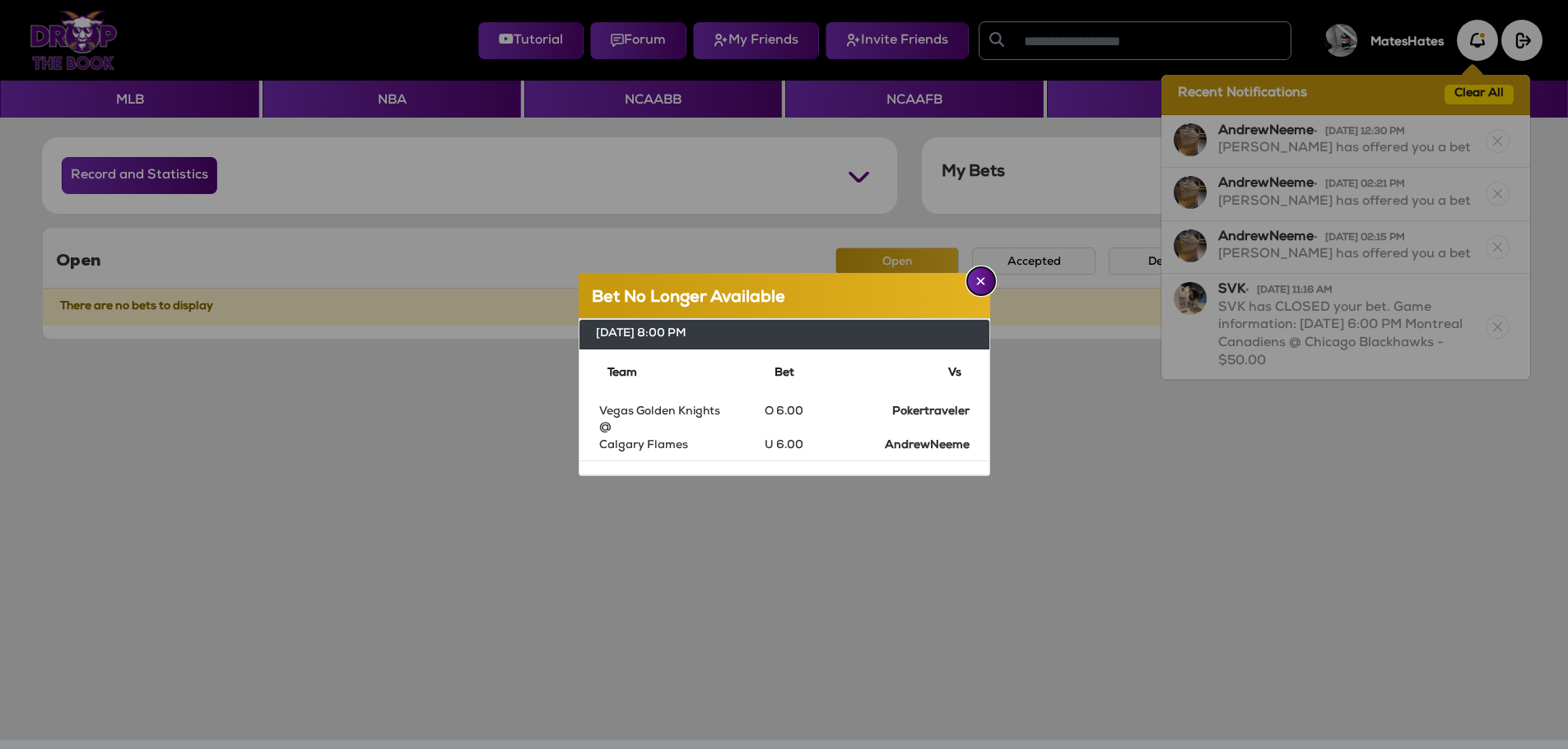
click at [980, 280] on img "Close" at bounding box center [981, 281] width 9 height 8
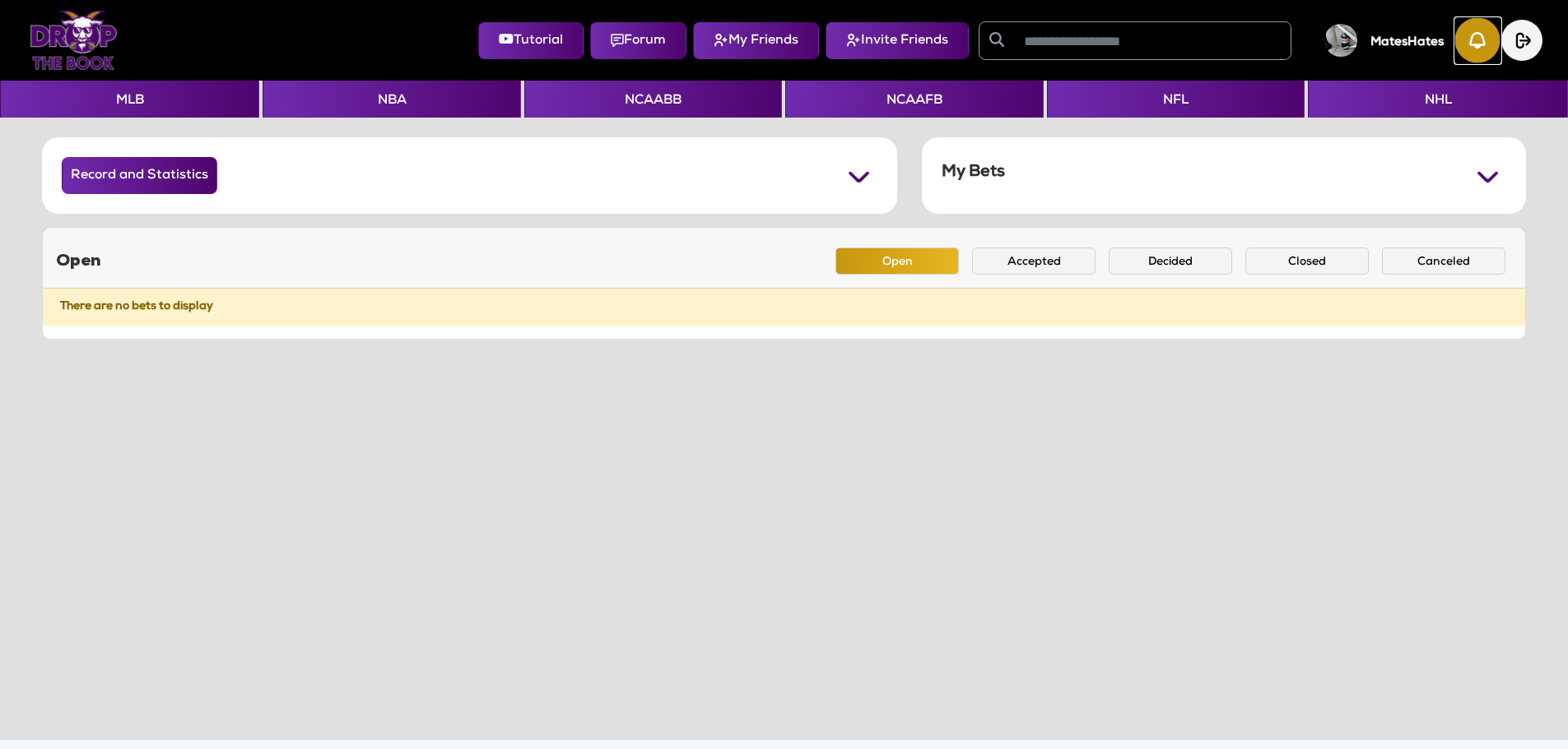
click at [1468, 43] on img "button" at bounding box center [1477, 41] width 45 height 45
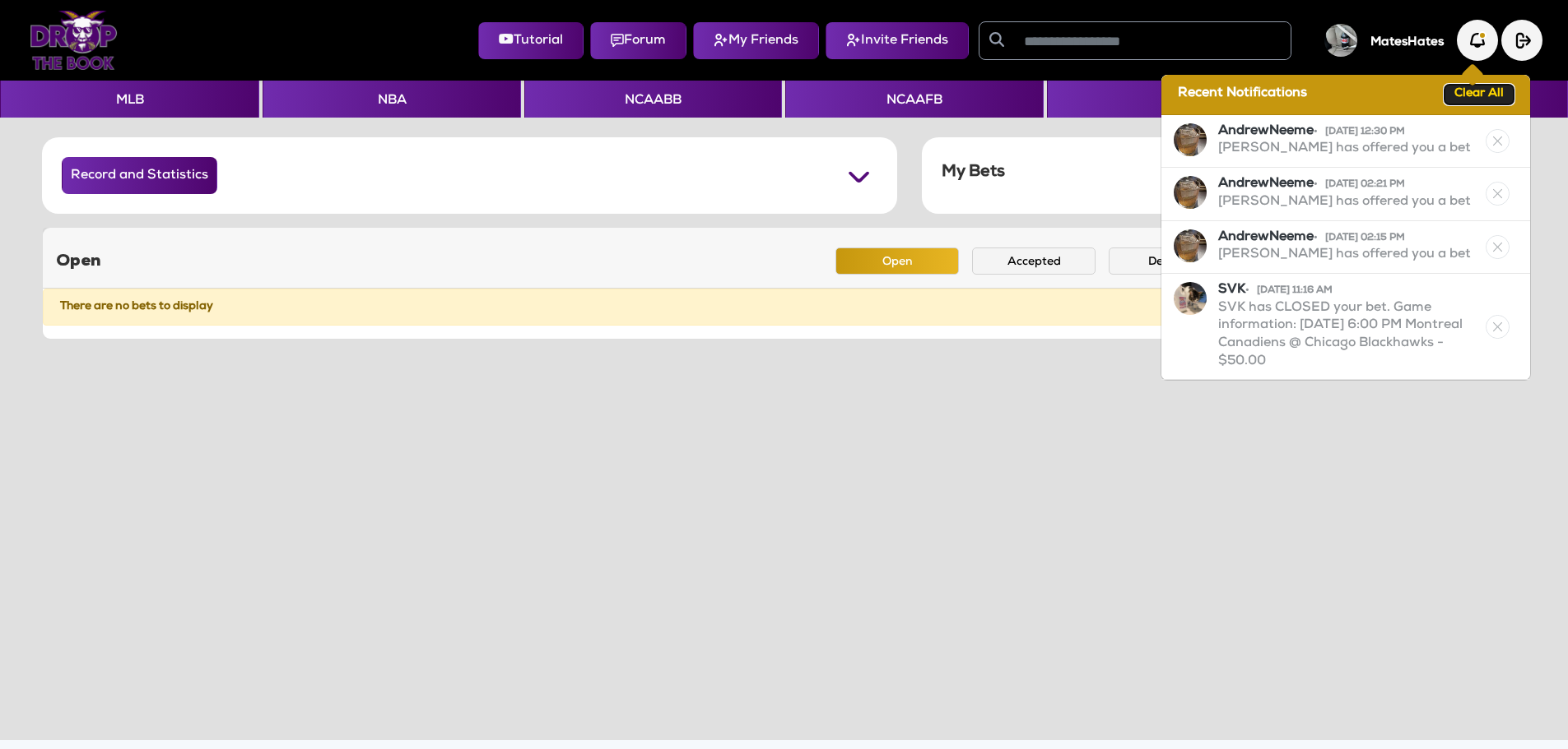
click at [1464, 92] on button "Clear All" at bounding box center [1479, 95] width 69 height 20
